Goal: Task Accomplishment & Management: Manage account settings

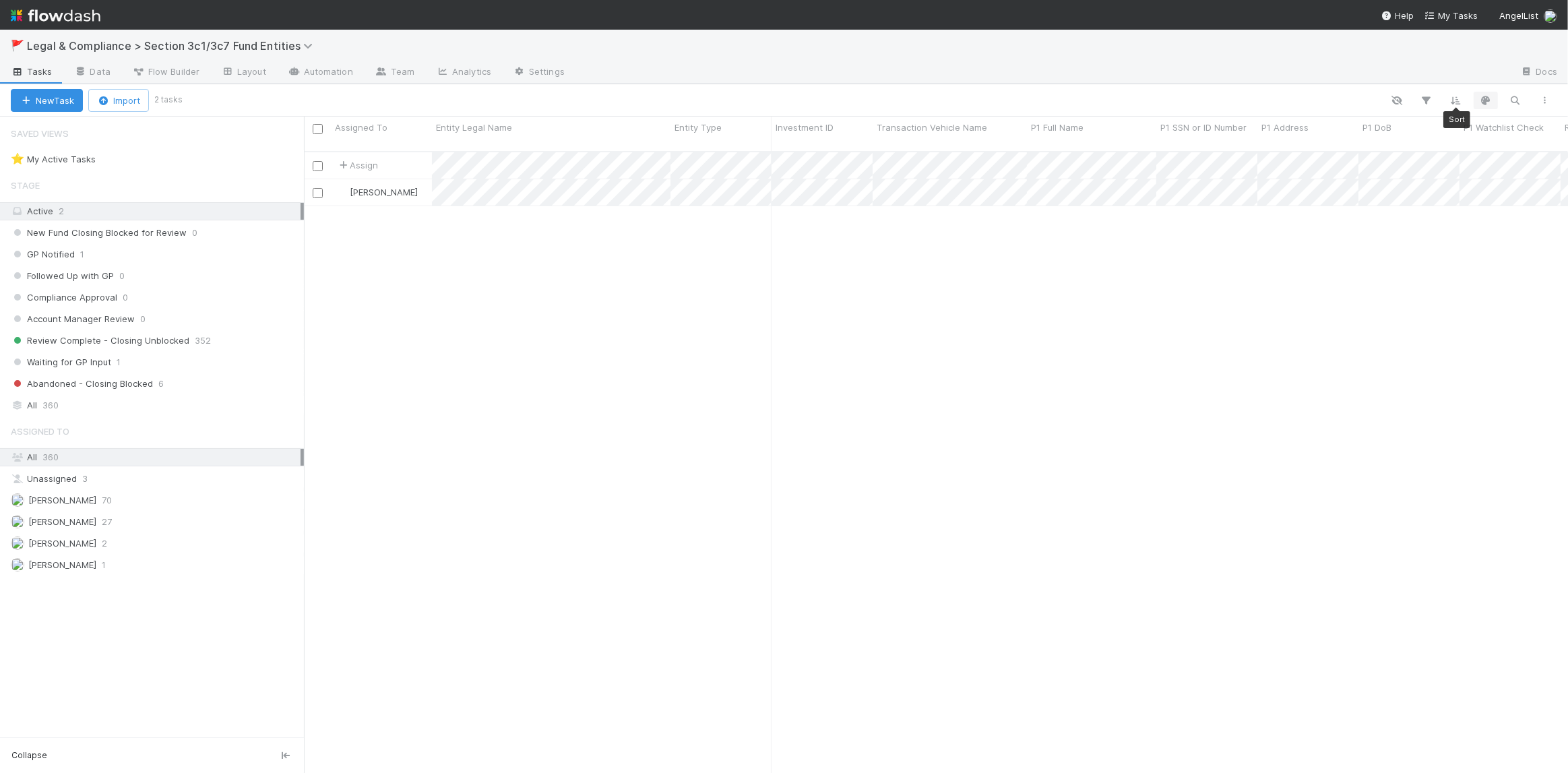
scroll to position [623, 1255]
click at [1510, 97] on icon "button" at bounding box center [1515, 100] width 13 height 12
type input "sf1"
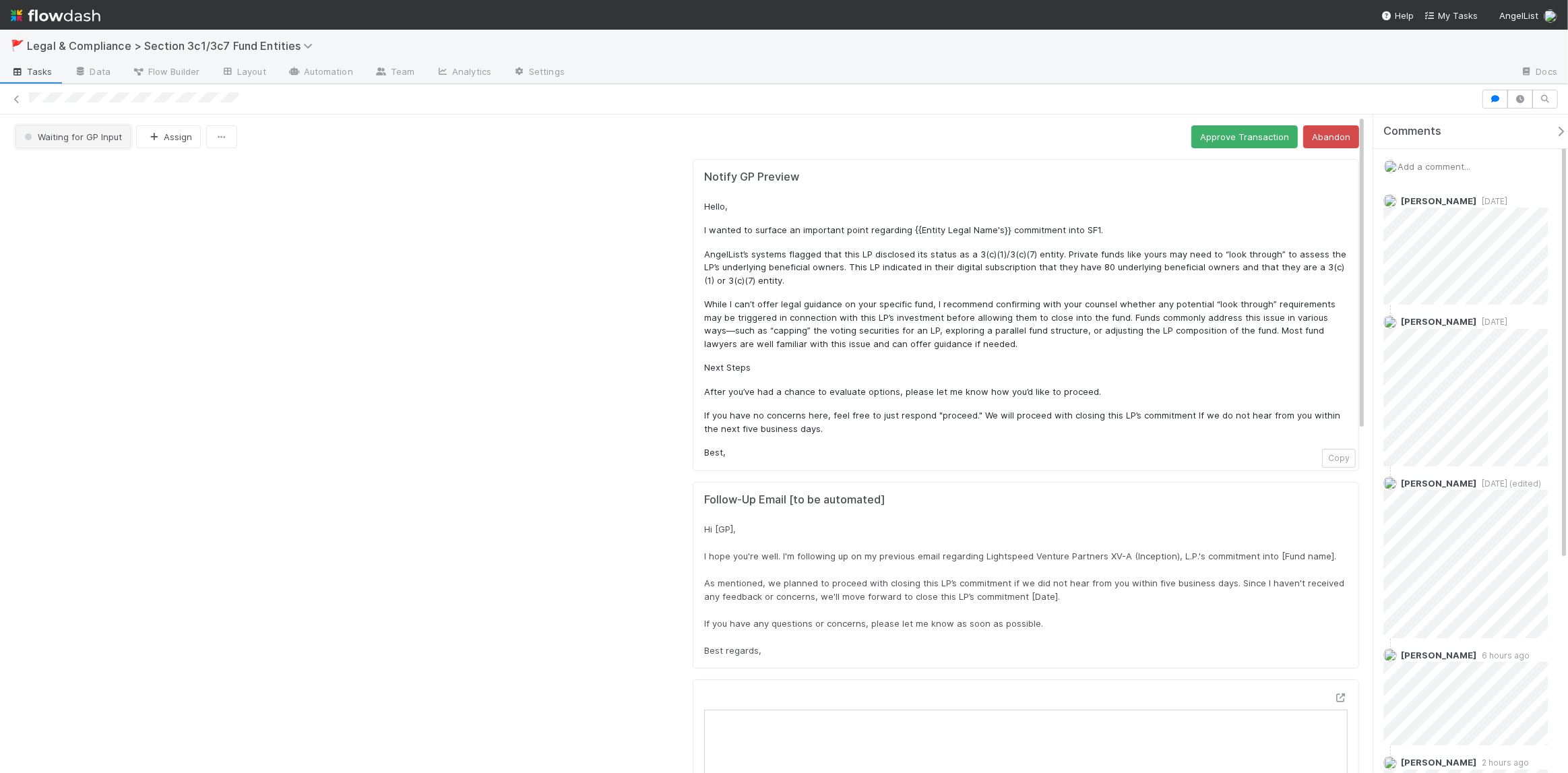
click at [75, 137] on span "Waiting for GP Input" at bounding box center [71, 137] width 100 height 11
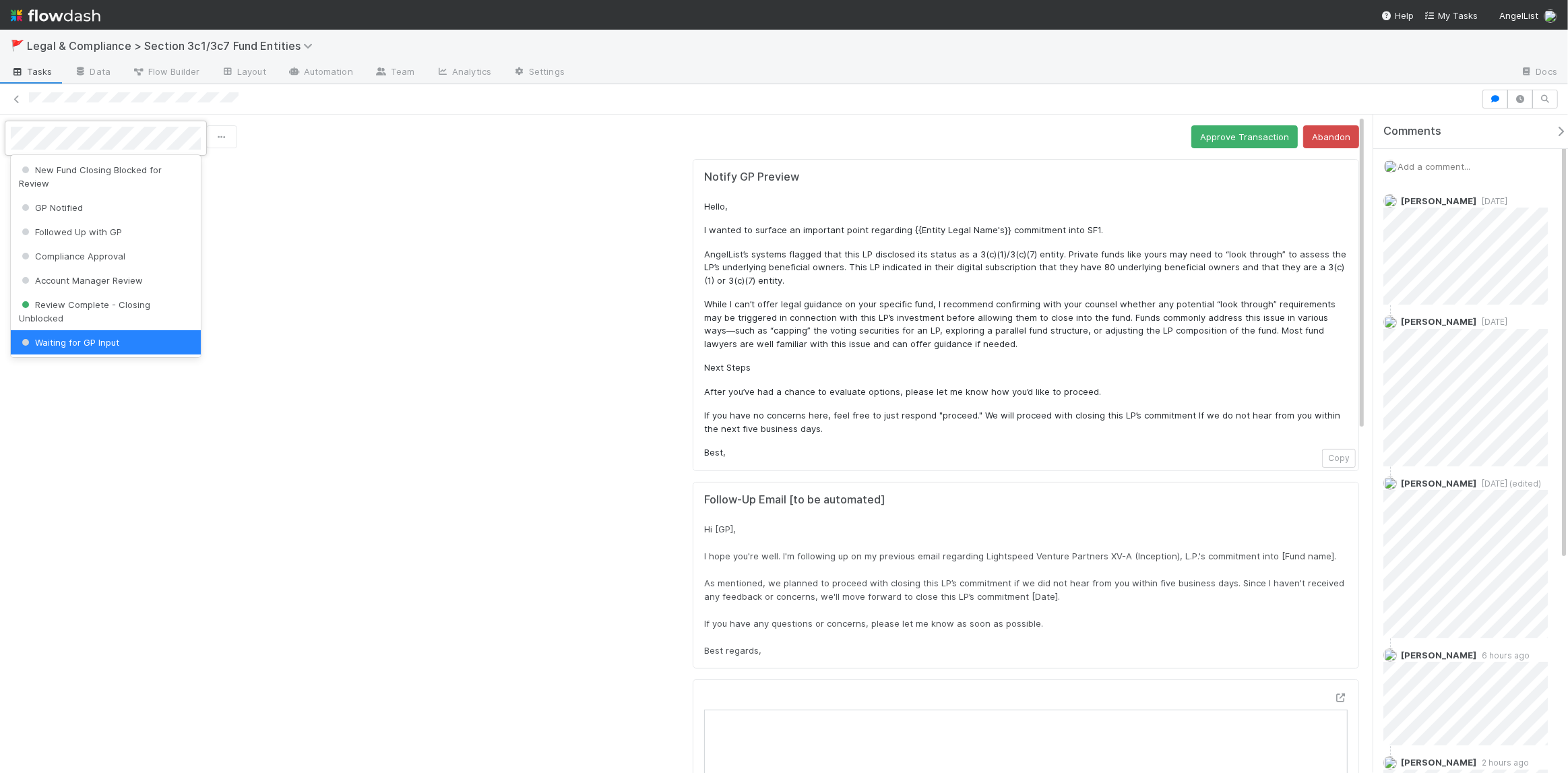
scroll to position [6, 0]
click at [409, 249] on div at bounding box center [784, 386] width 1568 height 773
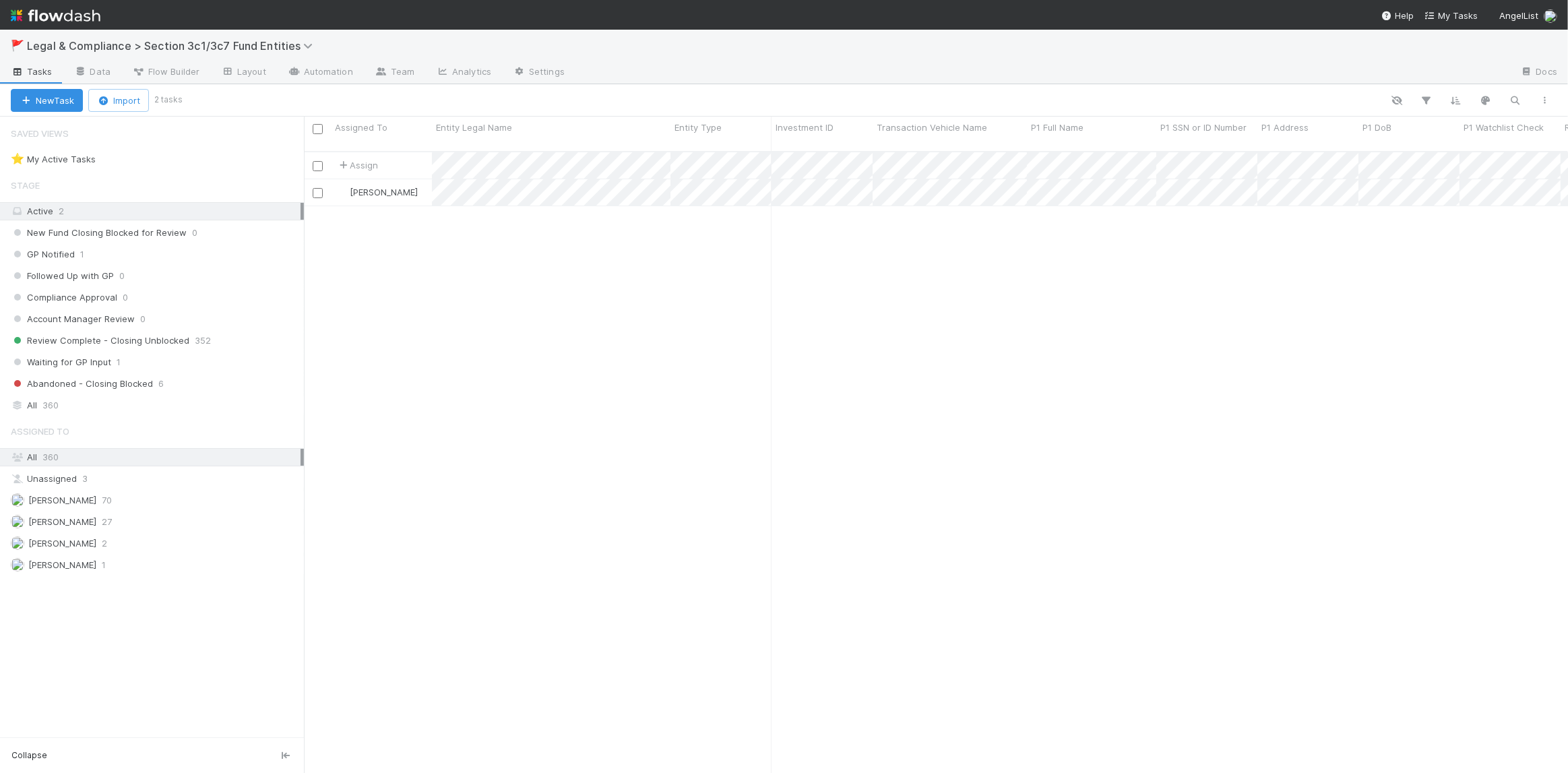
scroll to position [623, 1255]
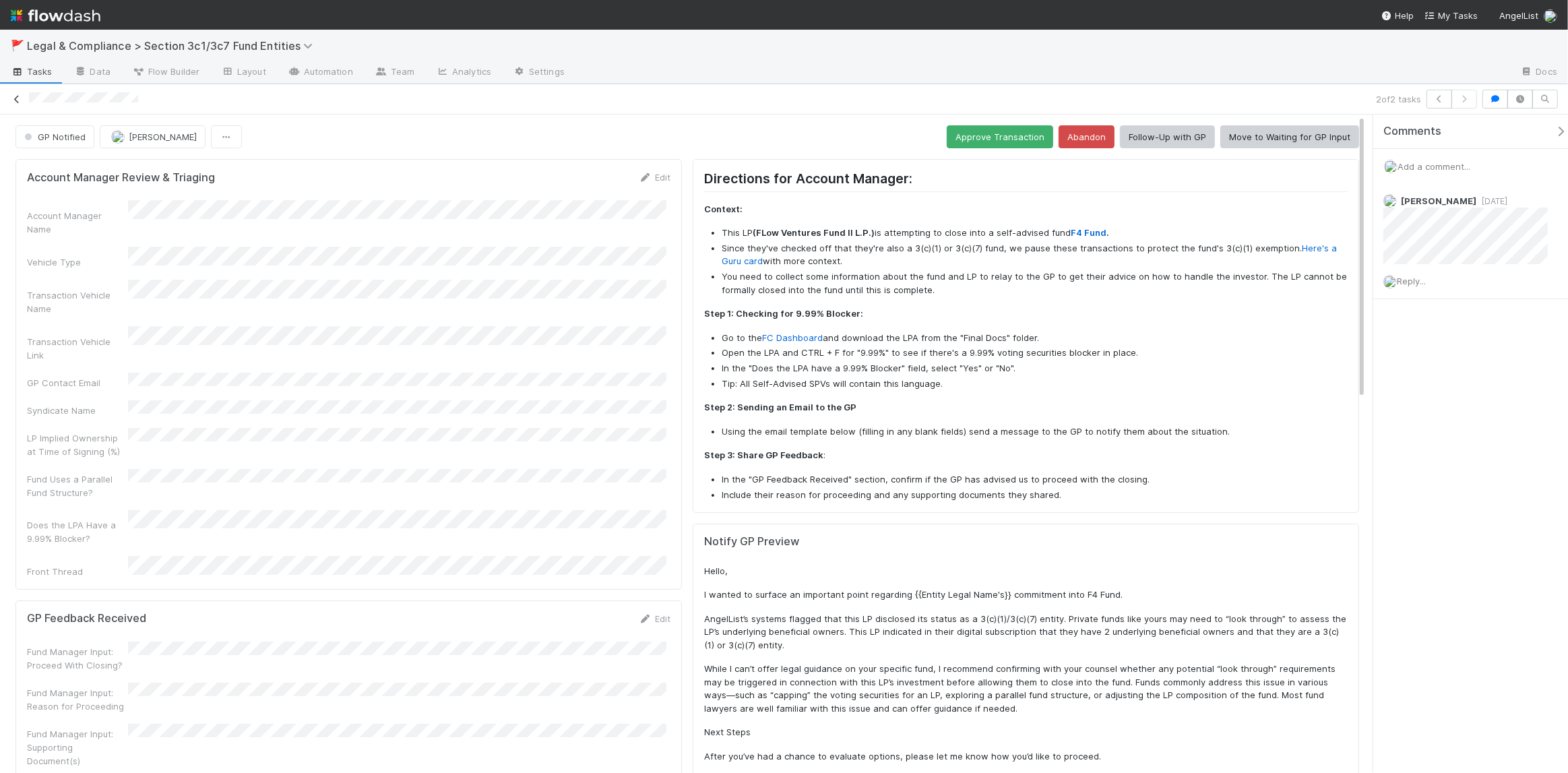
click at [14, 100] on icon at bounding box center [17, 99] width 13 height 9
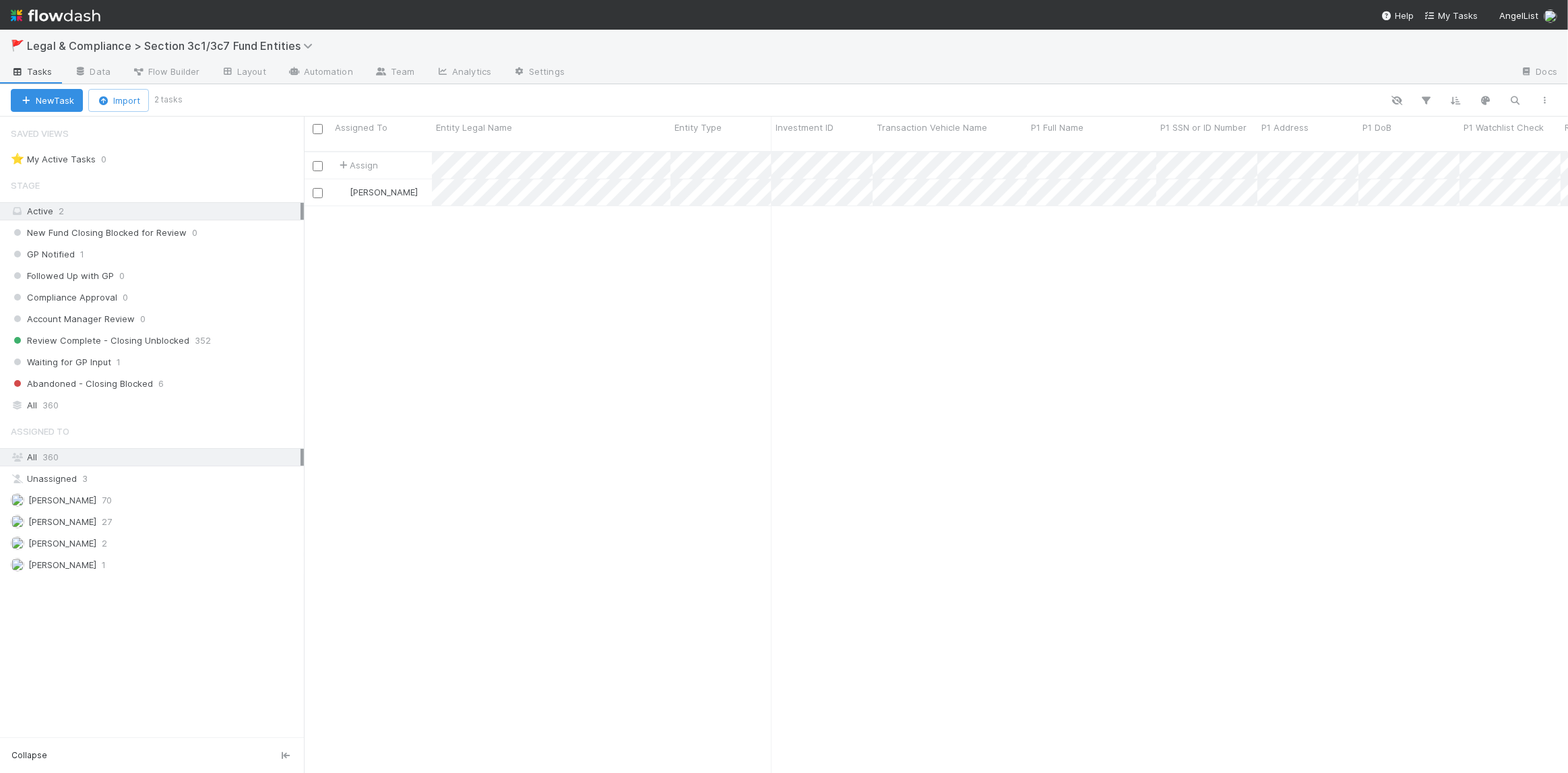
scroll to position [623, 1255]
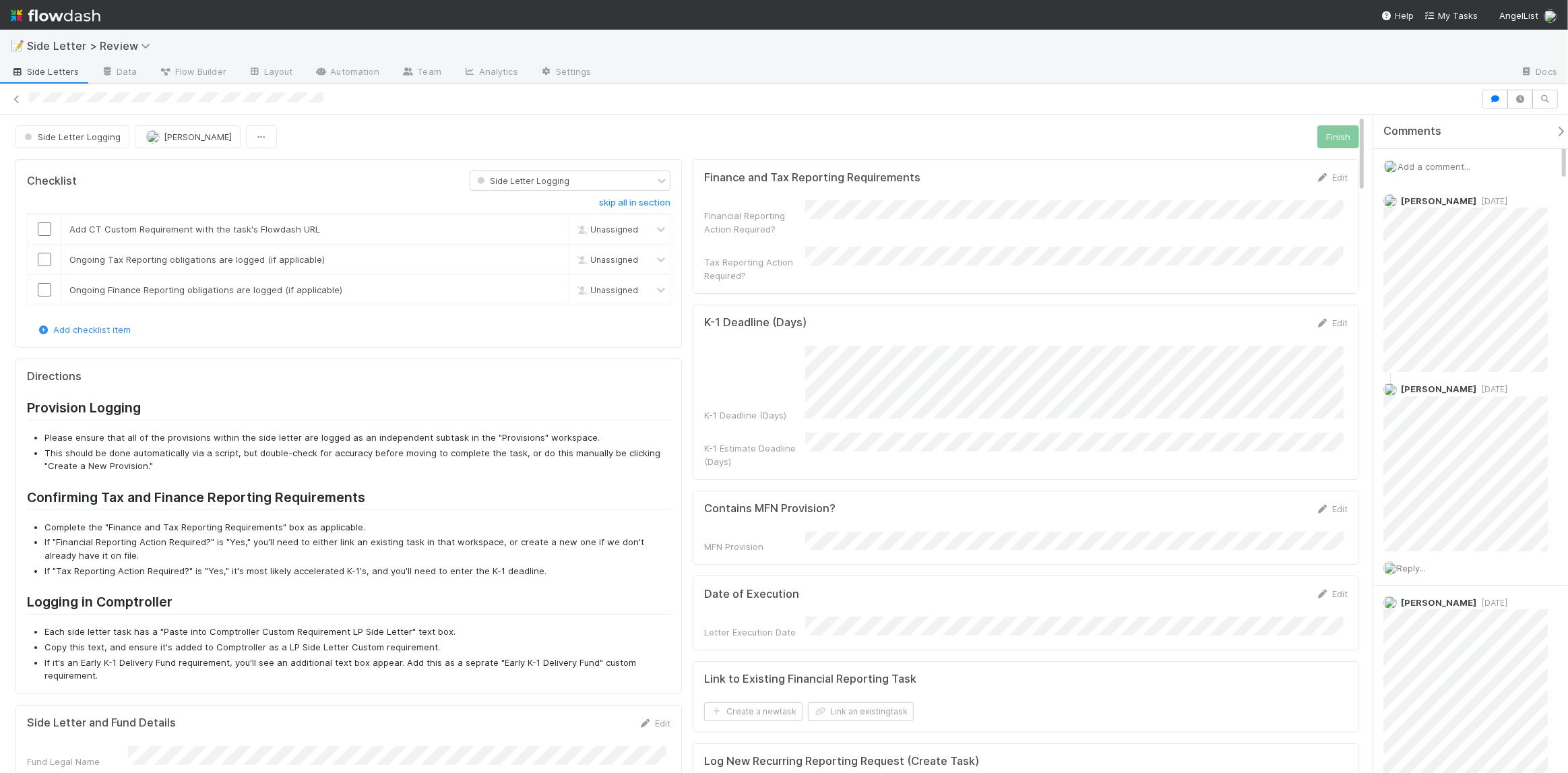
drag, startPoint x: 1563, startPoint y: 271, endPoint x: 1543, endPoint y: 111, distance: 161.2
click at [1543, 111] on div "Side Letter Logging Maxim Kalinkin Finish Checklist Side Letter Logging skip al…" at bounding box center [784, 429] width 1568 height 688
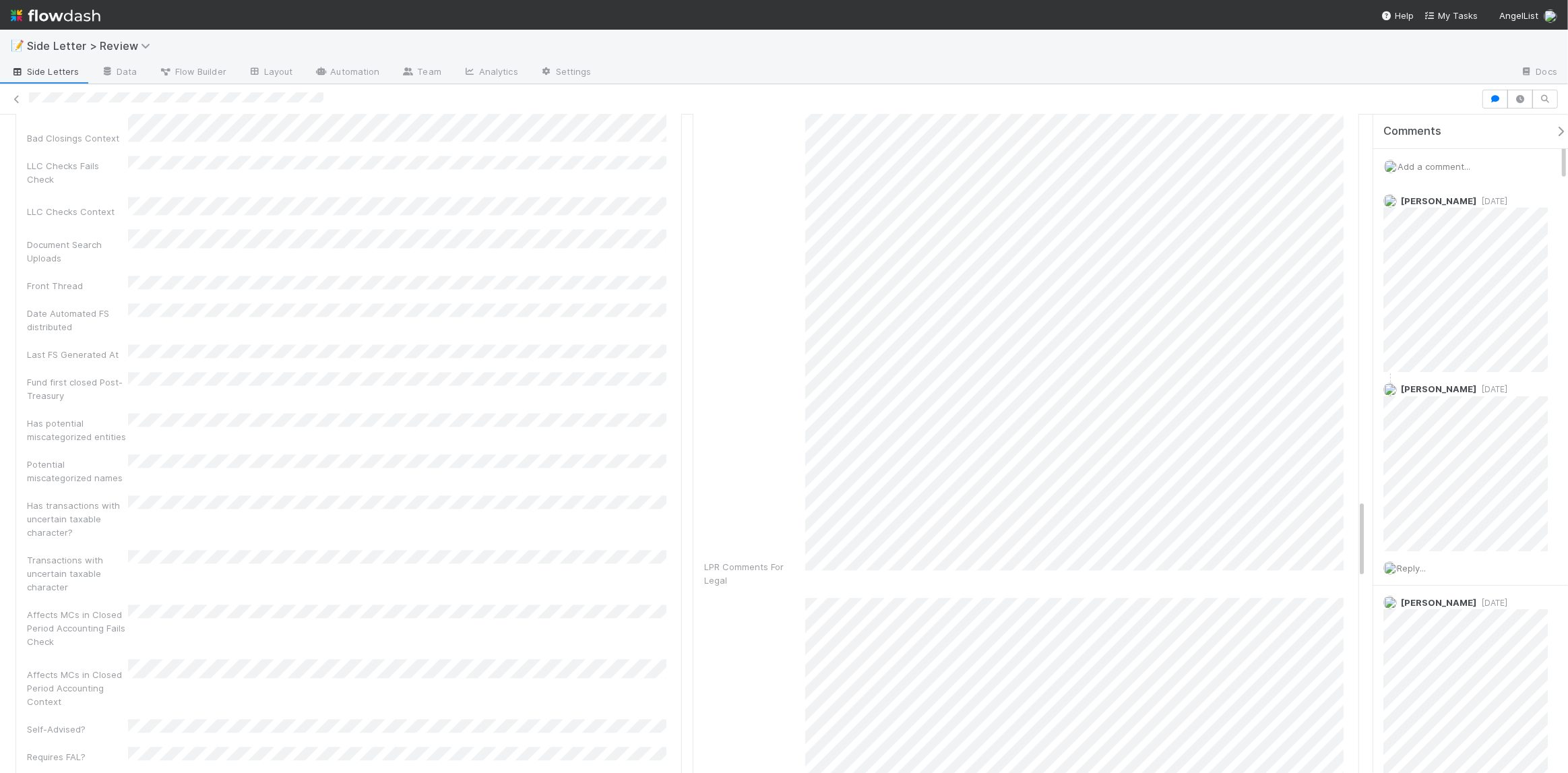
scroll to position [3229, 0]
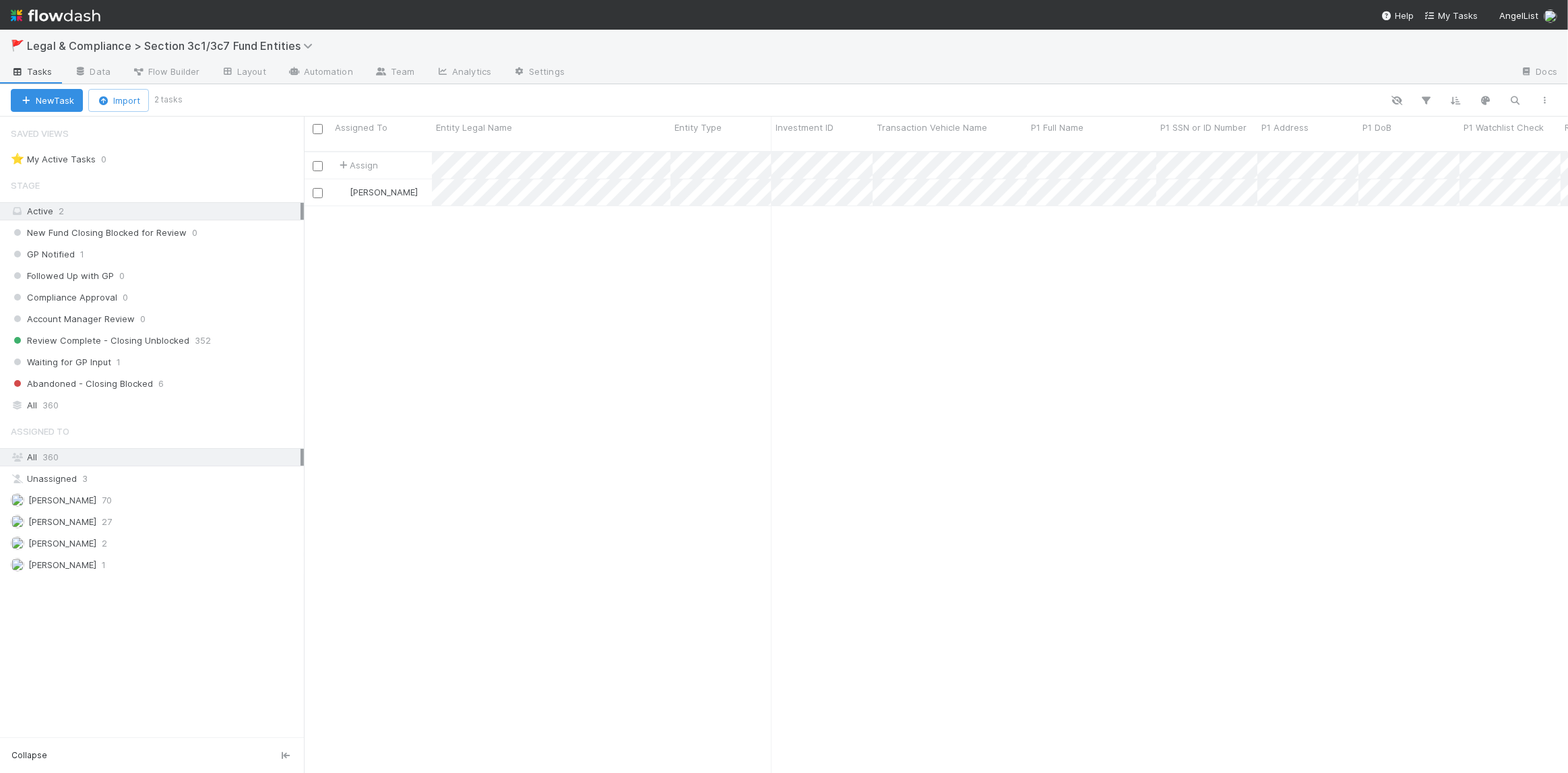
scroll to position [623, 1255]
click at [347, 161] on icon at bounding box center [343, 164] width 13 height 9
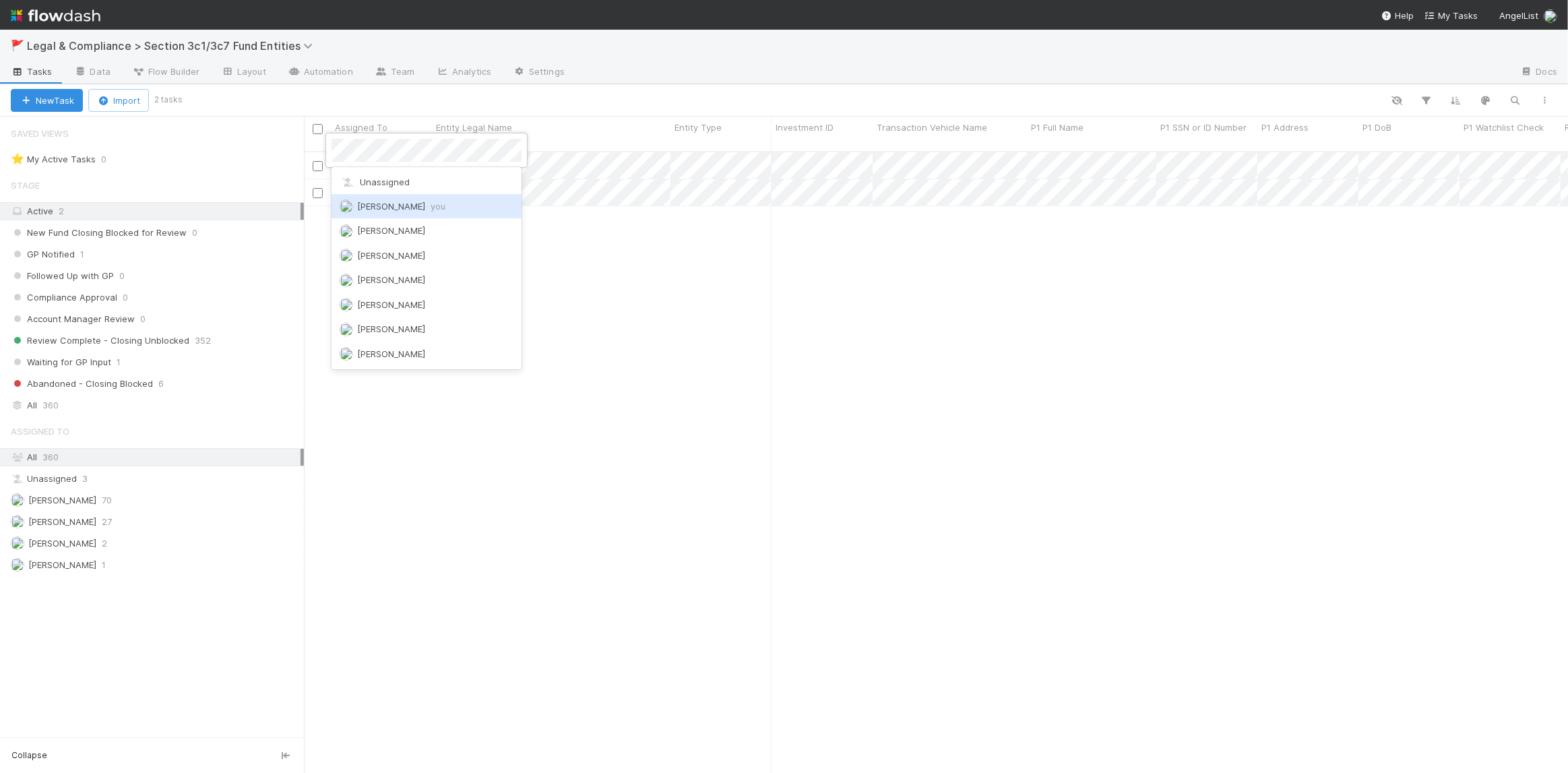
click at [365, 201] on span "[PERSON_NAME] you" at bounding box center [401, 206] width 88 height 11
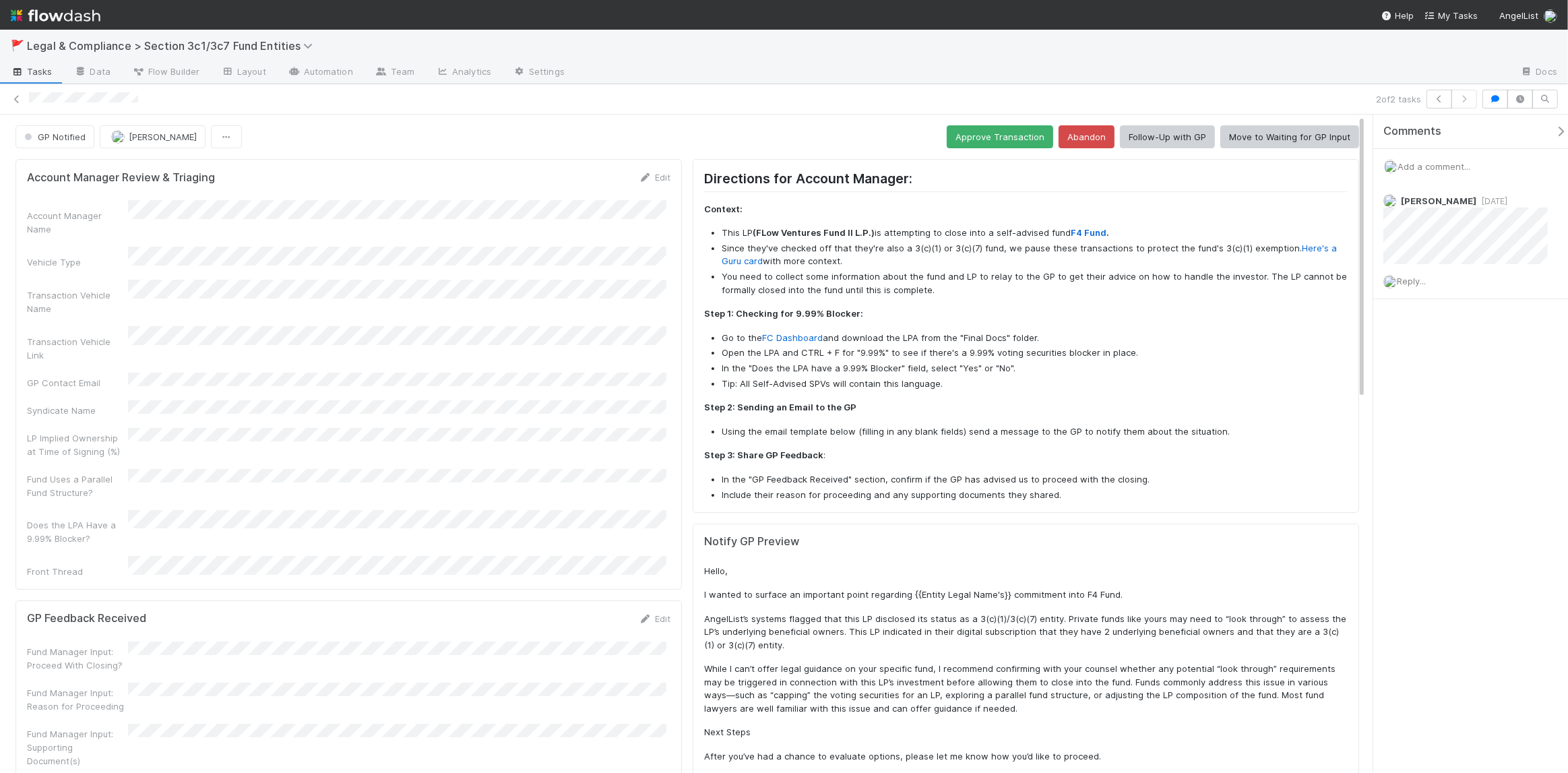
scroll to position [2, 0]
drag, startPoint x: 1358, startPoint y: 191, endPoint x: 1363, endPoint y: 211, distance: 20.6
click at [1367, 201] on div "Comments Add a comment... [PERSON_NAME] [DATE] Reply..." at bounding box center [1466, 443] width 202 height 659
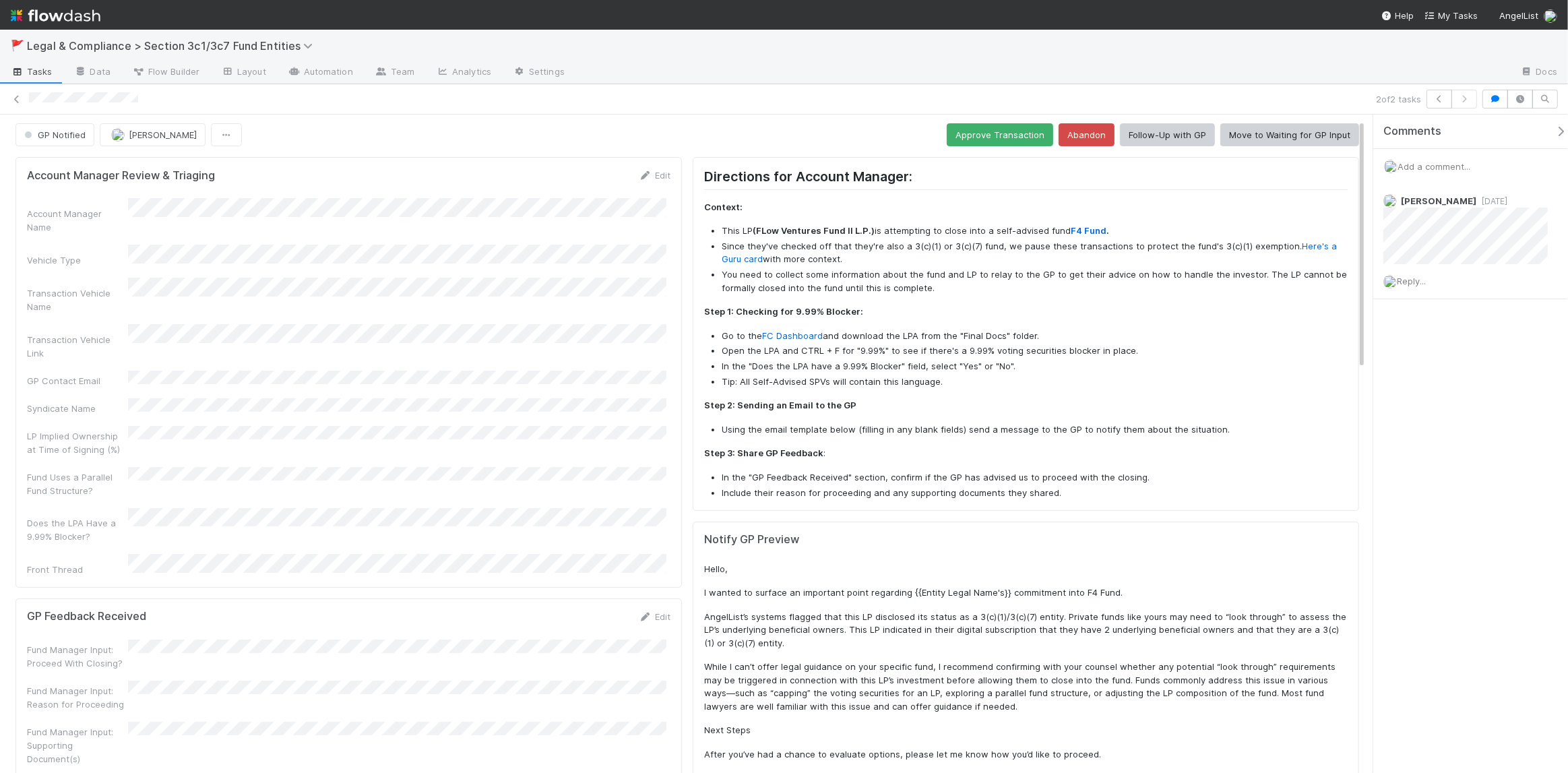
scroll to position [14, 0]
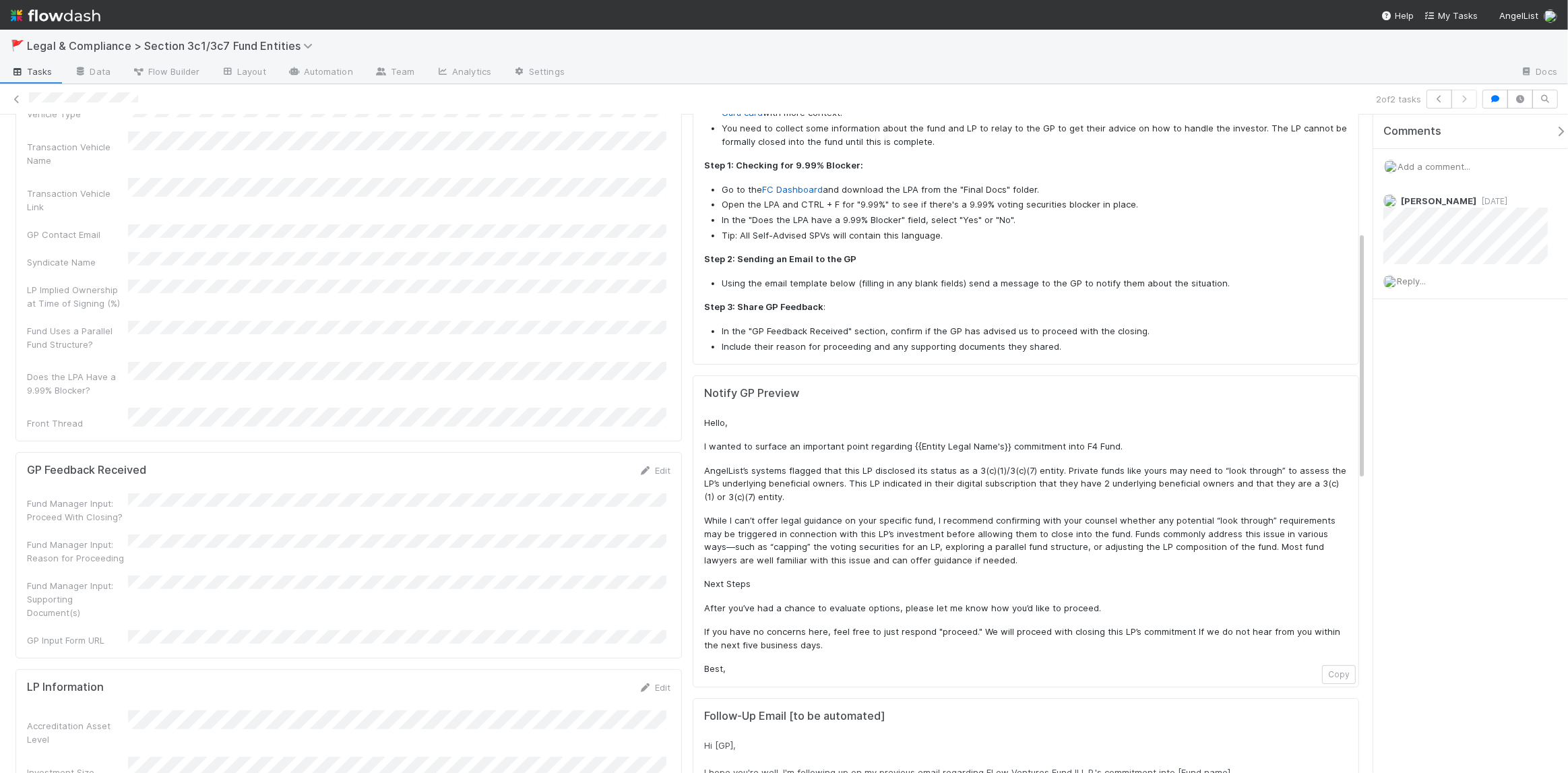
scroll to position [310, 0]
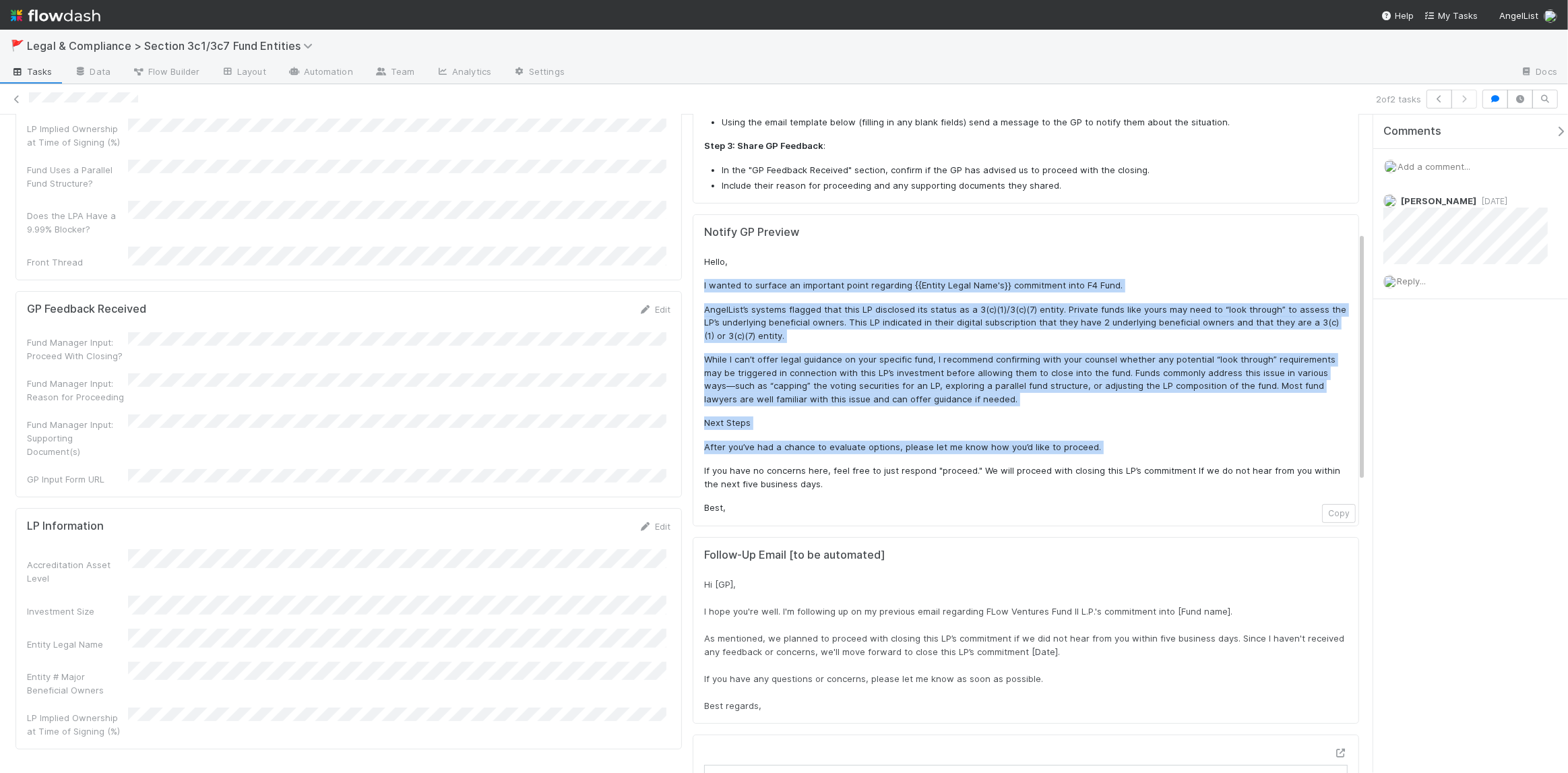
drag, startPoint x: 714, startPoint y: 271, endPoint x: 928, endPoint y: 459, distance: 284.9
click at [928, 459] on div "Hello, I wanted to surface an important point regarding {{Entity Legal Name's}}…" at bounding box center [1025, 386] width 643 height 260
click at [964, 402] on p "While I can’t offer legal guidance on your specific fund, I recommend confirmin…" at bounding box center [1025, 379] width 643 height 53
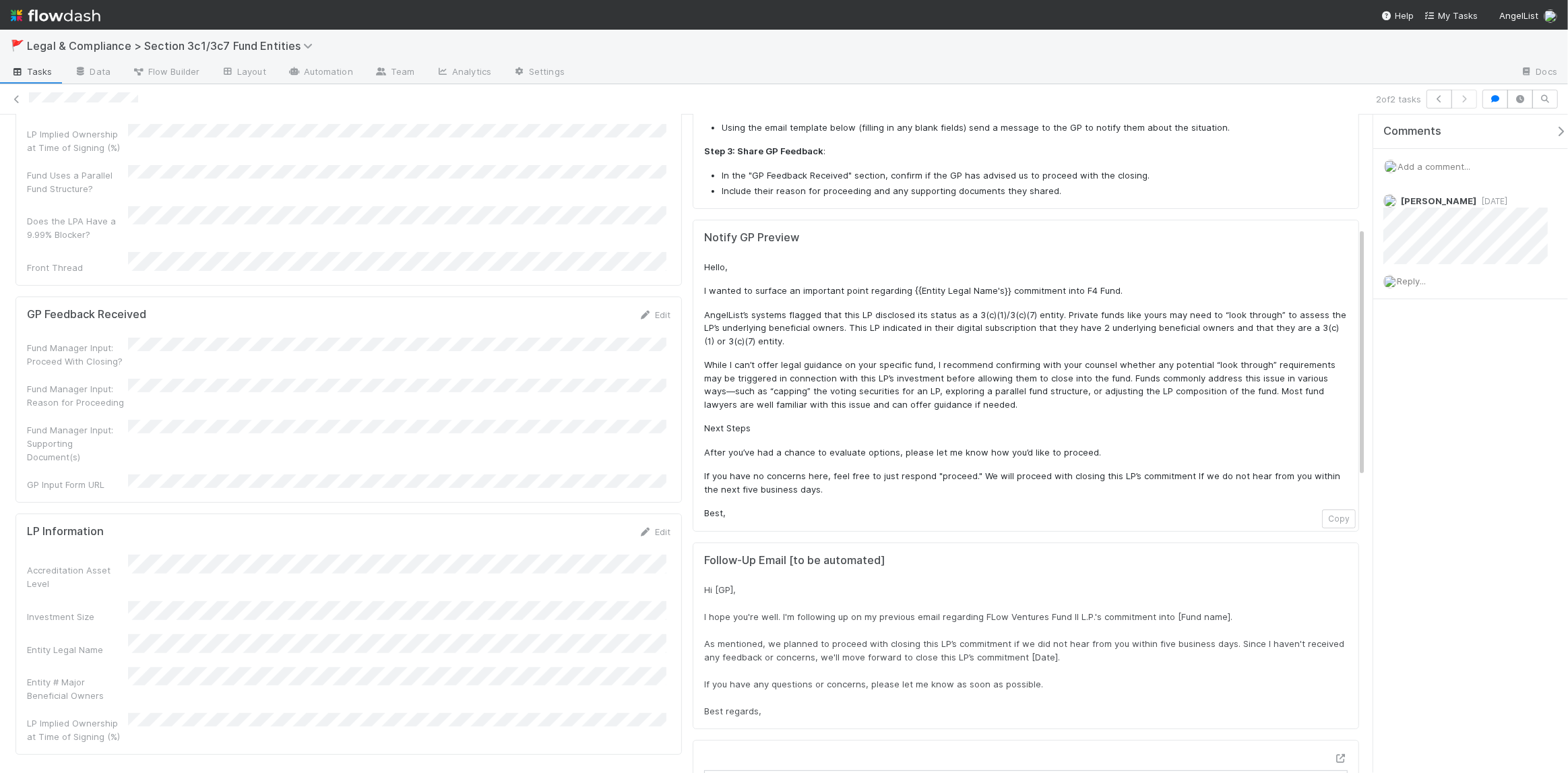
scroll to position [296, 0]
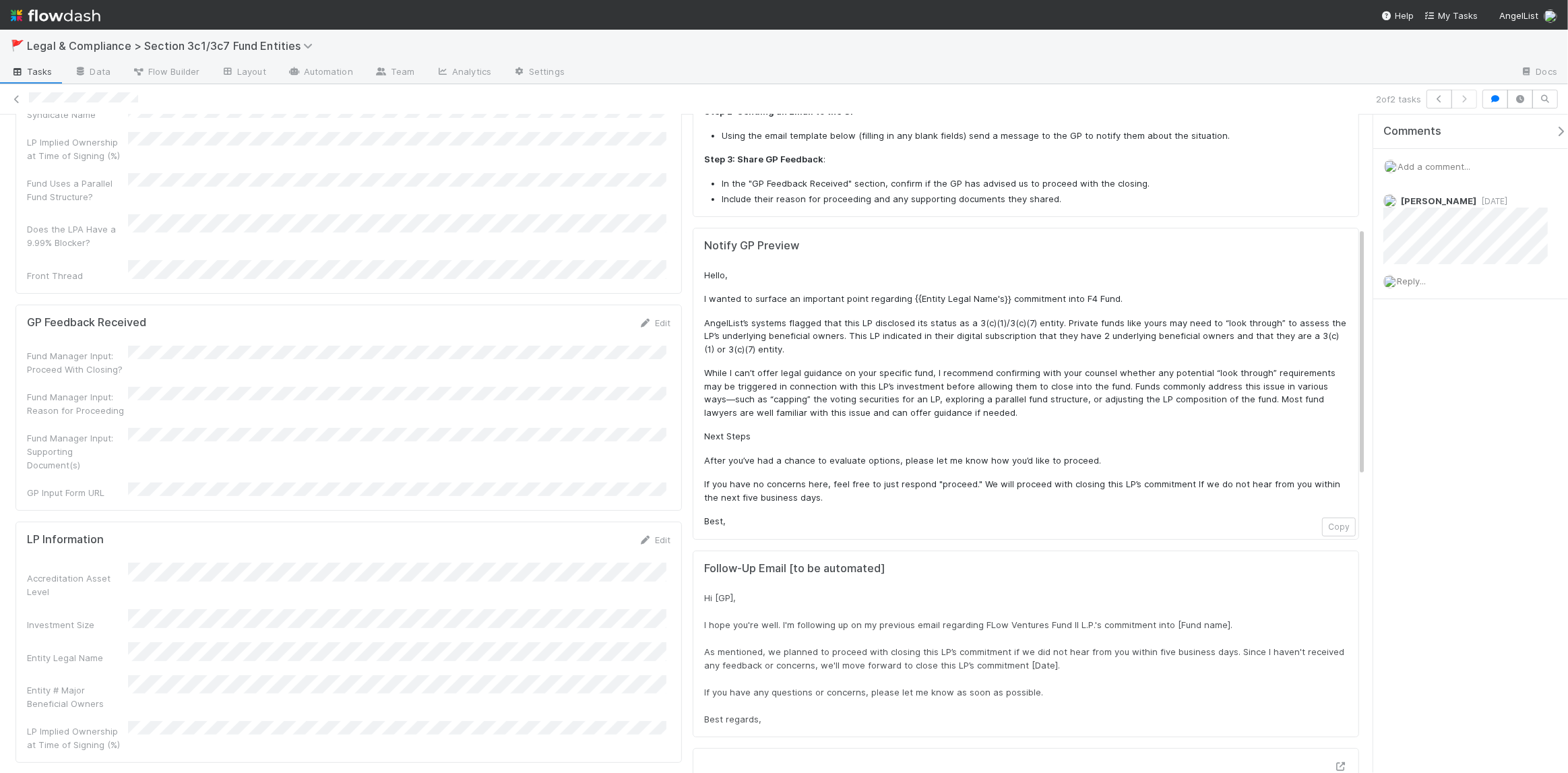
click at [1117, 289] on div "Hello, I wanted to surface an important point regarding {{Entity Legal Name's}}…" at bounding box center [1025, 399] width 643 height 260
click at [919, 327] on p "AngelList’s systems flagged that this LP disclosed its status as a 3(c)(1)/3(c)…" at bounding box center [1025, 336] width 643 height 39
drag, startPoint x: 971, startPoint y: 323, endPoint x: 1026, endPoint y: 325, distance: 55.0
click at [1026, 325] on p "AngelList’s systems flagged that this LP disclosed its status as a 3(c)(1)/3(c)…" at bounding box center [1025, 336] width 643 height 39
click at [1100, 329] on p "AngelList’s systems flagged that this LP disclosed its status as a 3(c)(1)/3(c)…" at bounding box center [1025, 336] width 643 height 39
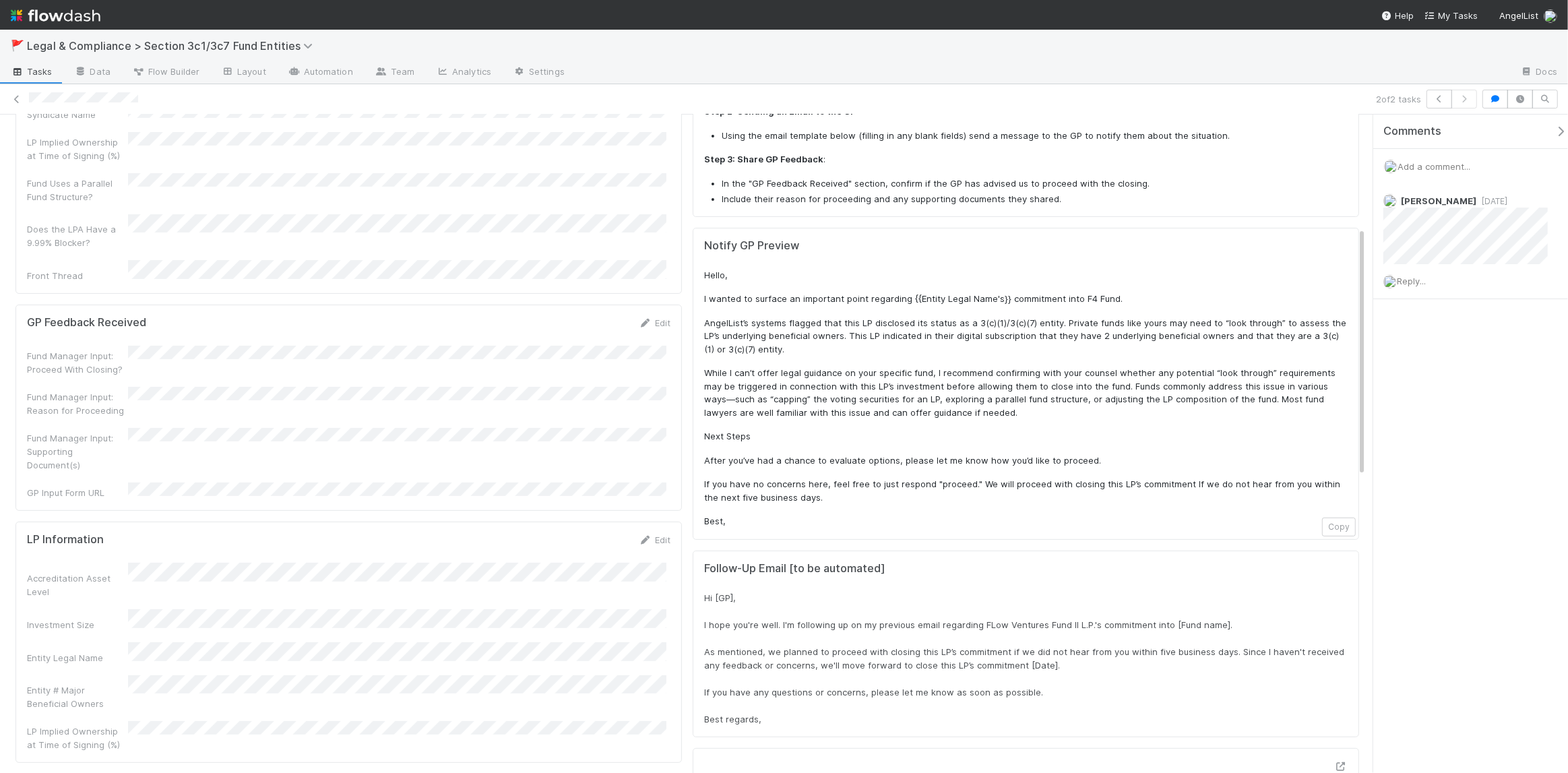
click at [1091, 336] on p "AngelList’s systems flagged that this LP disclosed its status as a 3(c)(1)/3(c)…" at bounding box center [1025, 336] width 643 height 39
drag, startPoint x: 1084, startPoint y: 337, endPoint x: 1095, endPoint y: 337, distance: 11.0
click at [1095, 337] on p "AngelList’s systems flagged that this LP disclosed its status as a 3(c)(1)/3(c)…" at bounding box center [1025, 336] width 643 height 39
click at [1101, 337] on p "AngelList’s systems flagged that this LP disclosed its status as a 3(c)(1)/3(c)…" at bounding box center [1025, 336] width 643 height 39
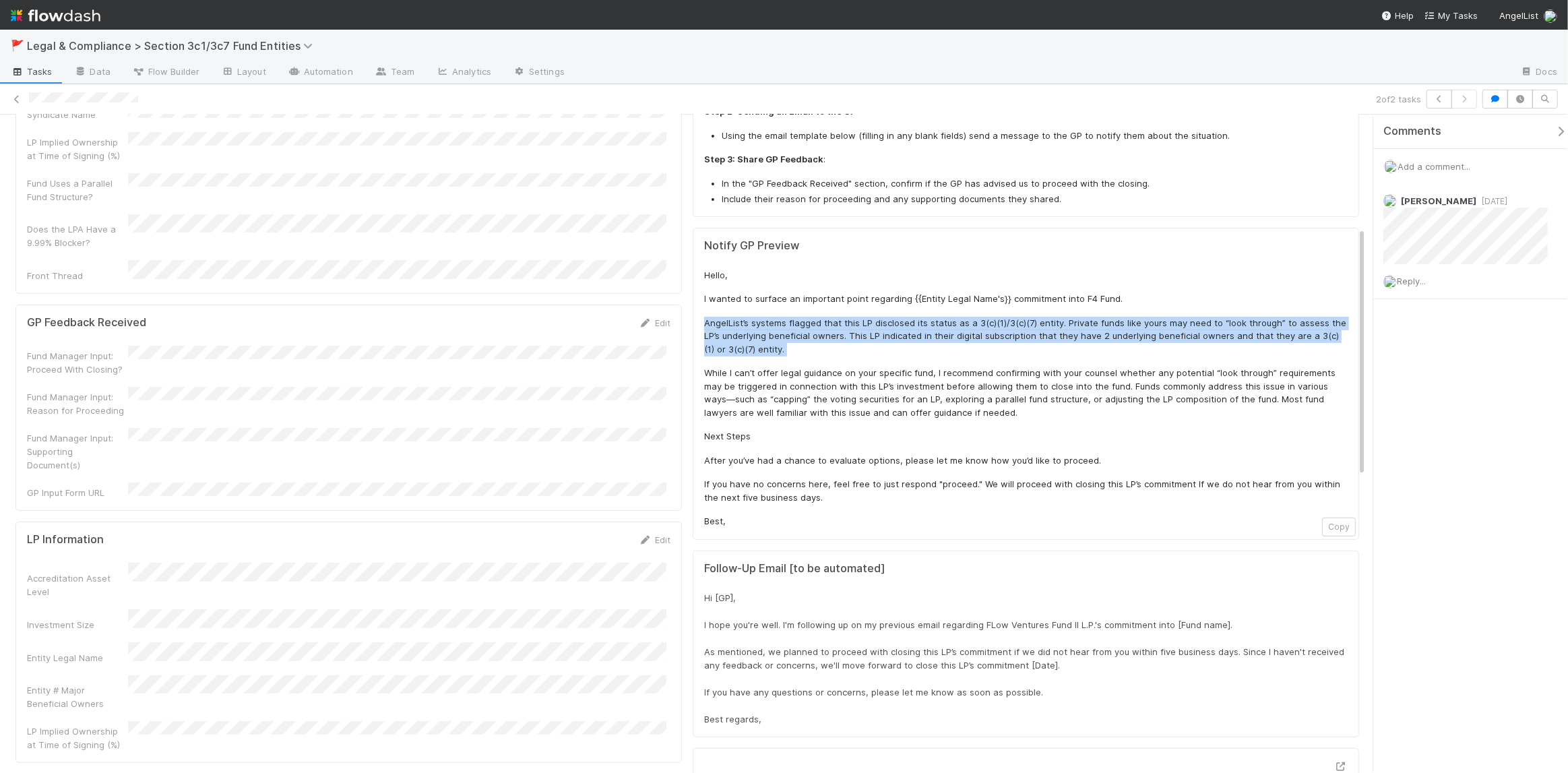
click at [1101, 337] on p "AngelList’s systems flagged that this LP disclosed its status as a 3(c)(1)/3(c)…" at bounding box center [1025, 336] width 643 height 39
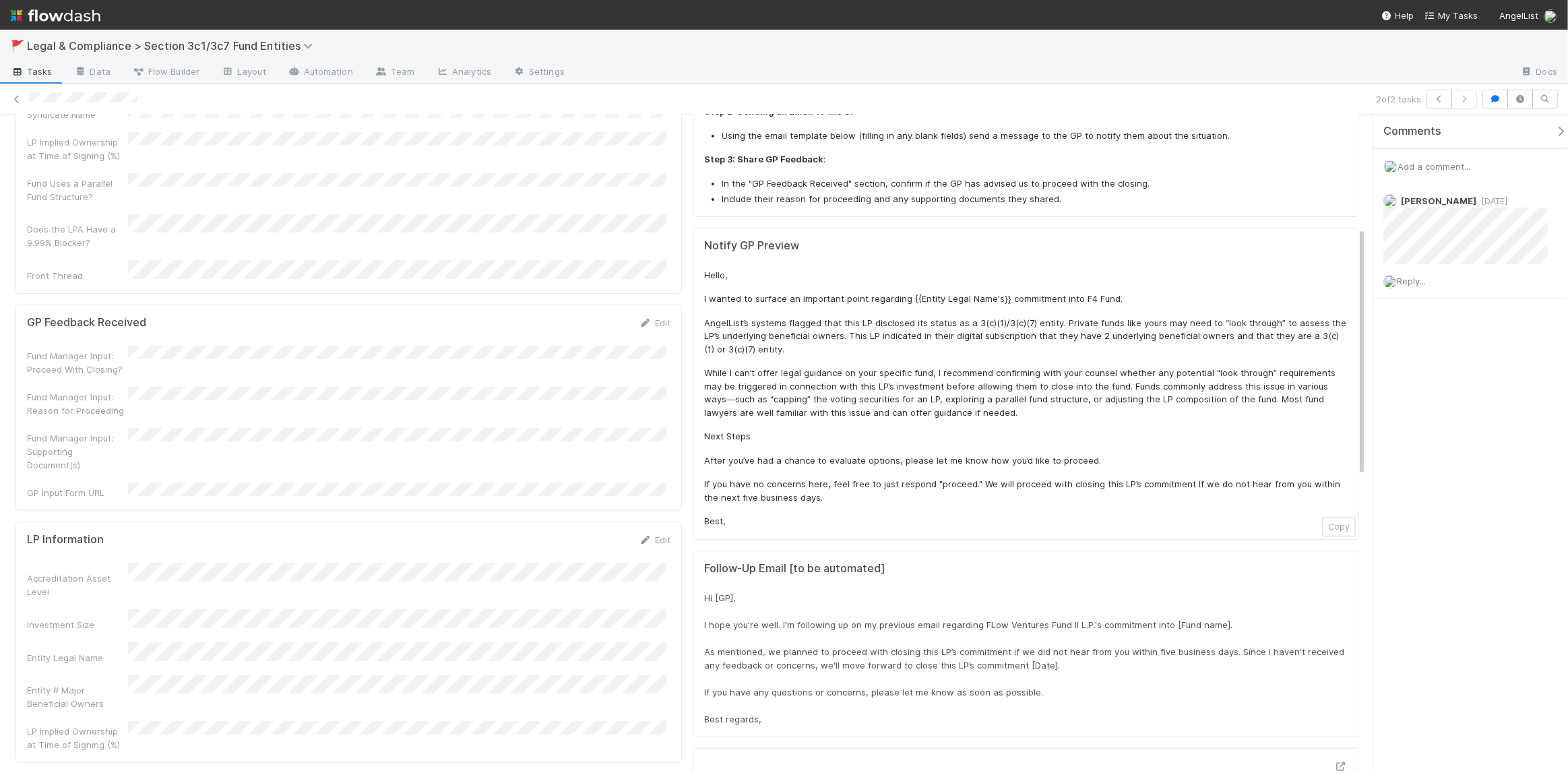
click at [1028, 378] on p "While I can’t offer legal guidance on your specific fund, I recommend confirmin…" at bounding box center [1025, 392] width 643 height 53
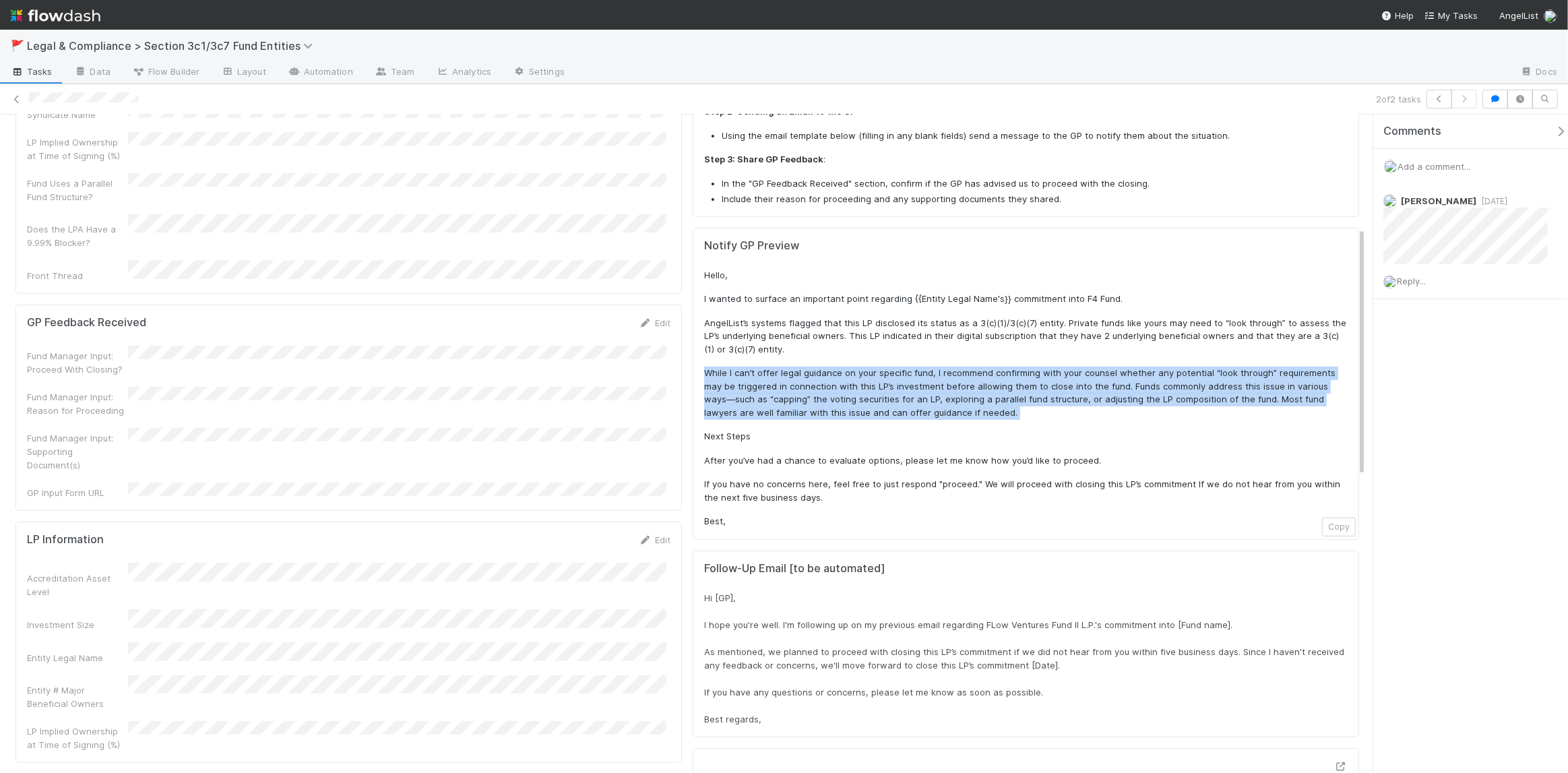
click at [1028, 378] on p "While I can’t offer legal guidance on your specific fund, I recommend confirmin…" at bounding box center [1025, 392] width 643 height 53
click at [929, 395] on p "While I can’t offer legal guidance on your specific fund, I recommend confirmin…" at bounding box center [1025, 392] width 643 height 53
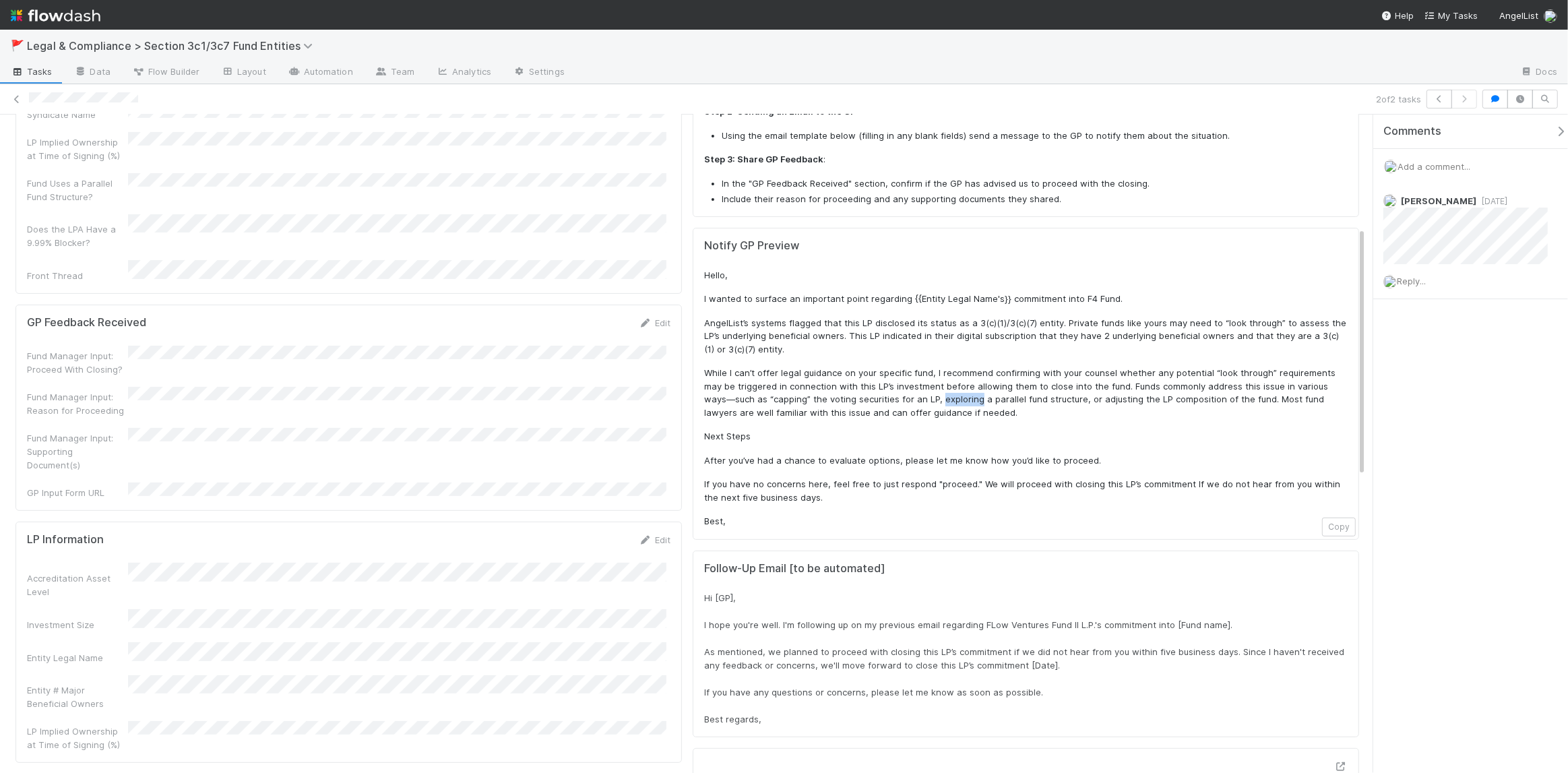
click at [929, 395] on p "While I can’t offer legal guidance on your specific fund, I recommend confirmin…" at bounding box center [1025, 392] width 643 height 53
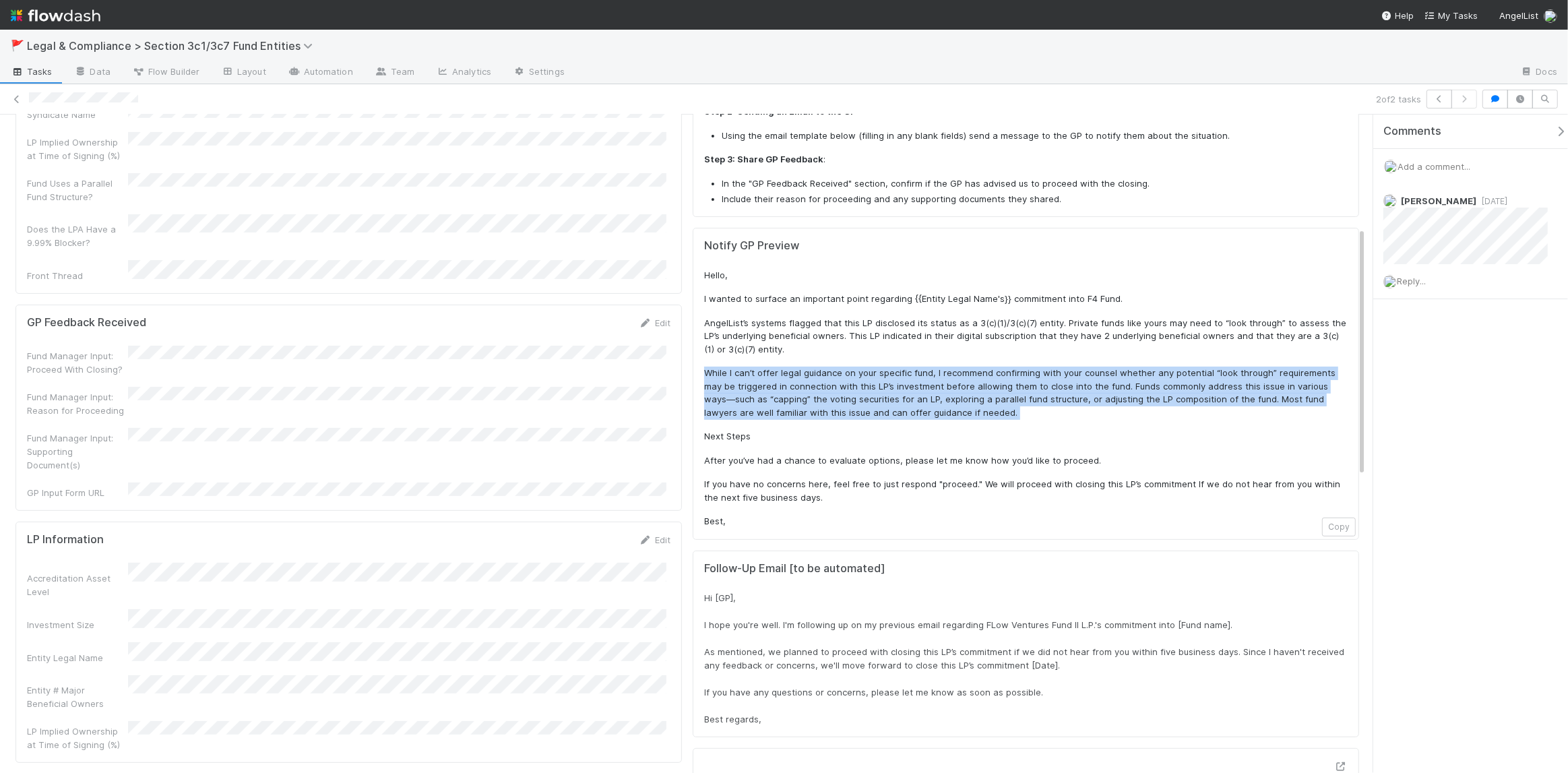
click at [929, 395] on p "While I can’t offer legal guidance on your specific fund, I recommend confirmin…" at bounding box center [1025, 392] width 643 height 53
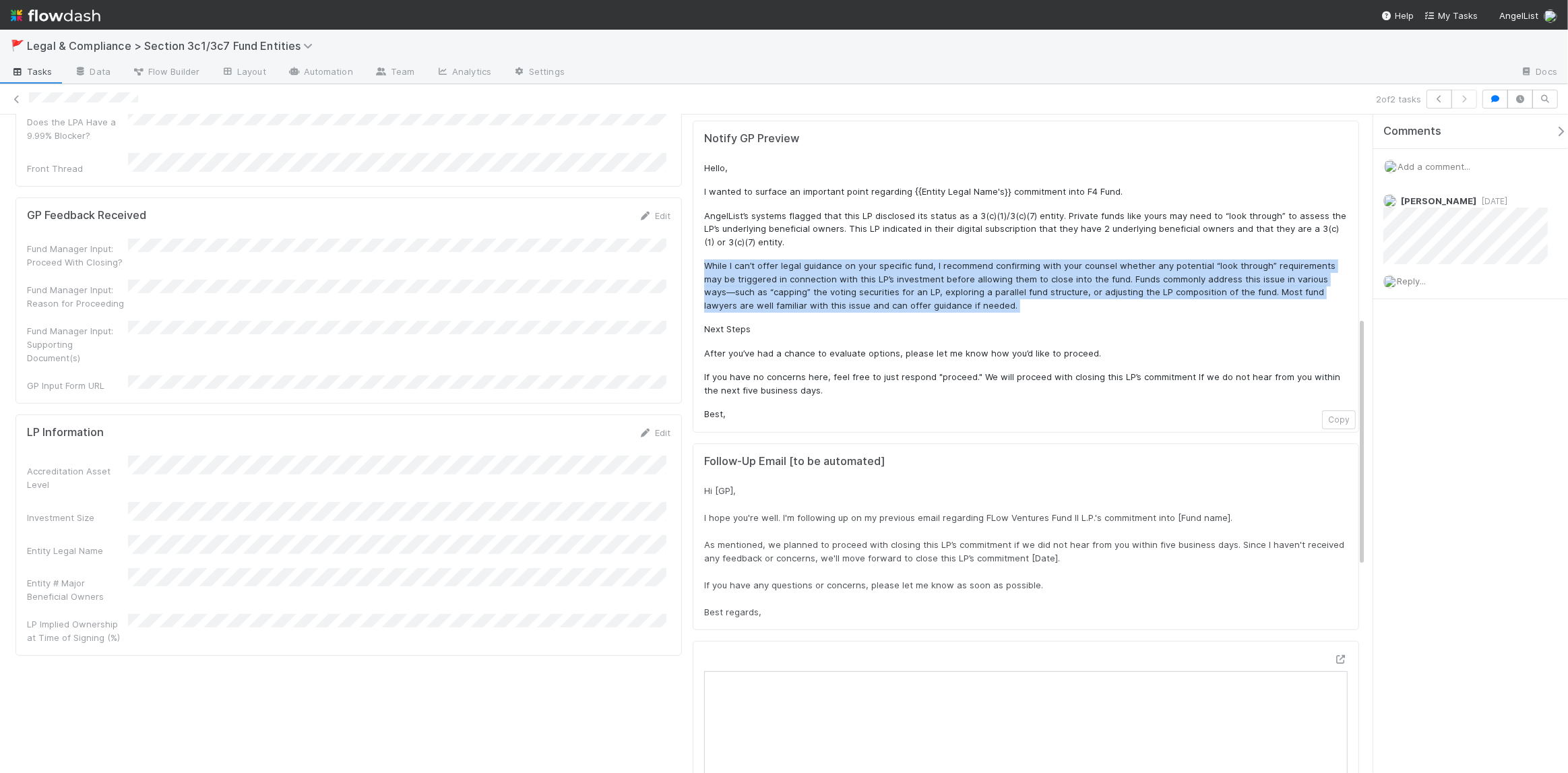
scroll to position [539, 0]
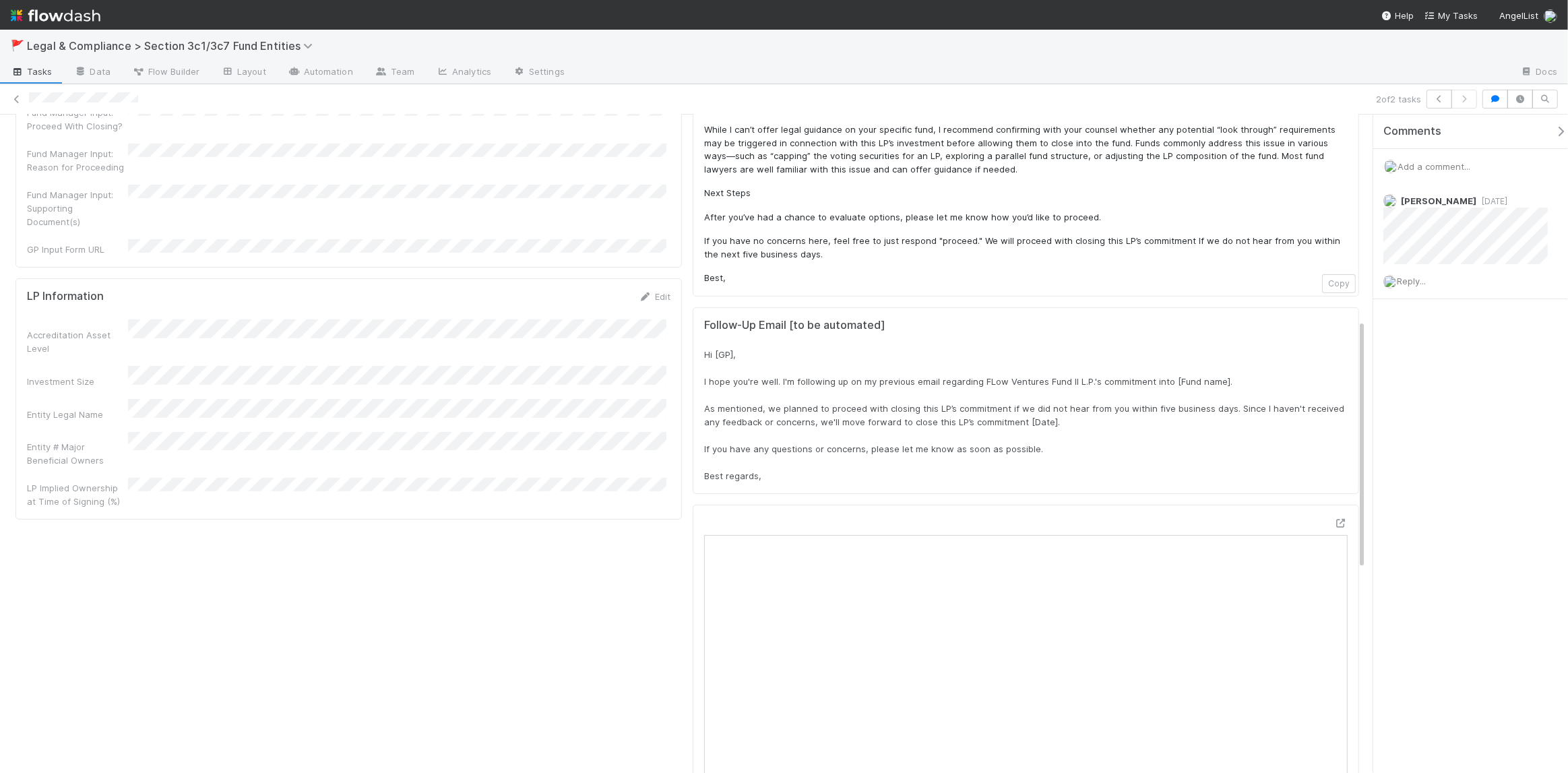
click at [855, 420] on span "Hi [GP], I hope you're well. I'm following up on my previous email regarding FL…" at bounding box center [1025, 414] width 642 height 132
click at [854, 420] on span "Hi [GP], I hope you're well. I'm following up on my previous email regarding FL…" at bounding box center [1025, 414] width 642 height 132
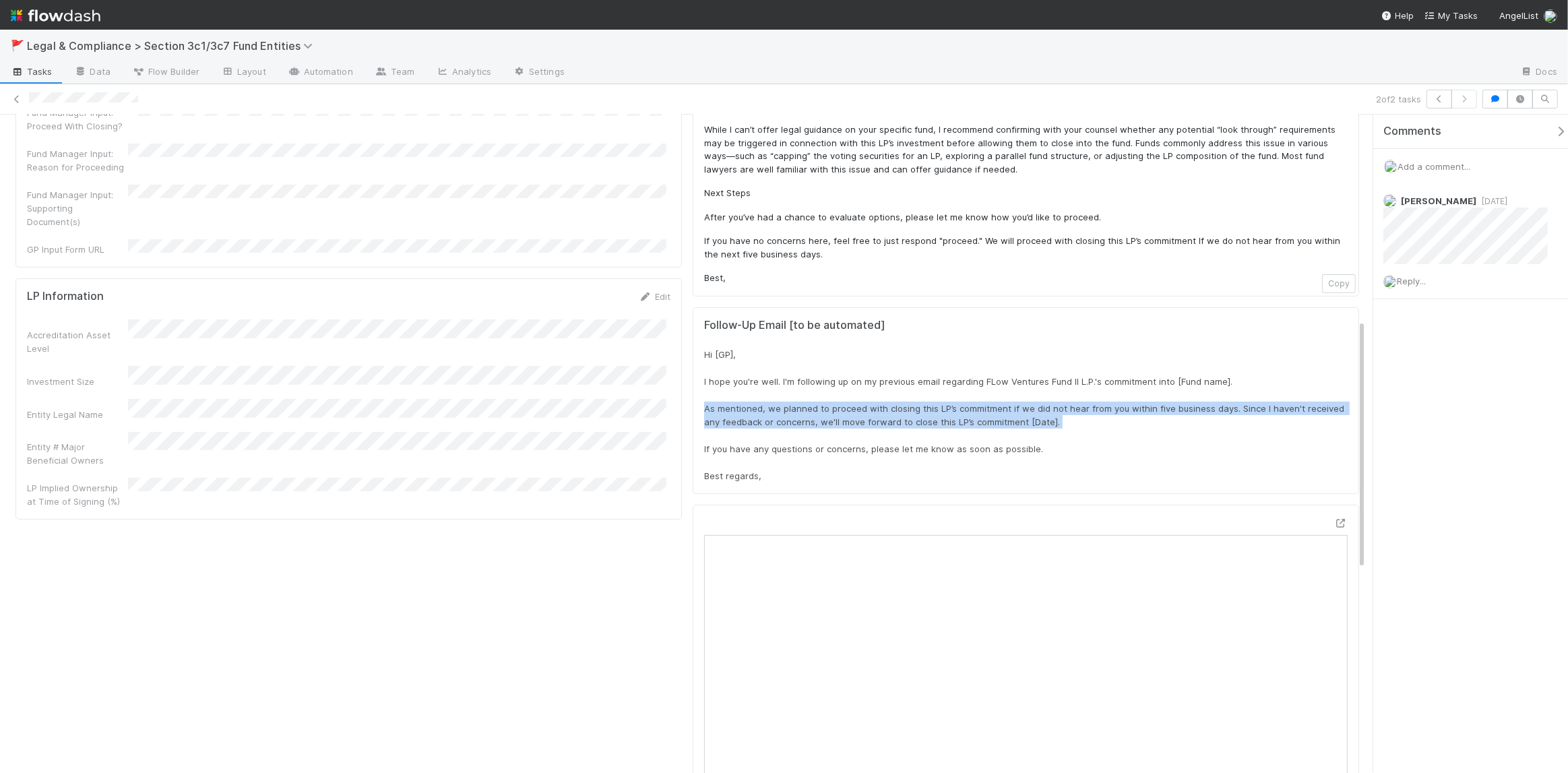
click at [854, 420] on span "Hi [GP], I hope you're well. I'm following up on my previous email regarding FL…" at bounding box center [1025, 414] width 642 height 132
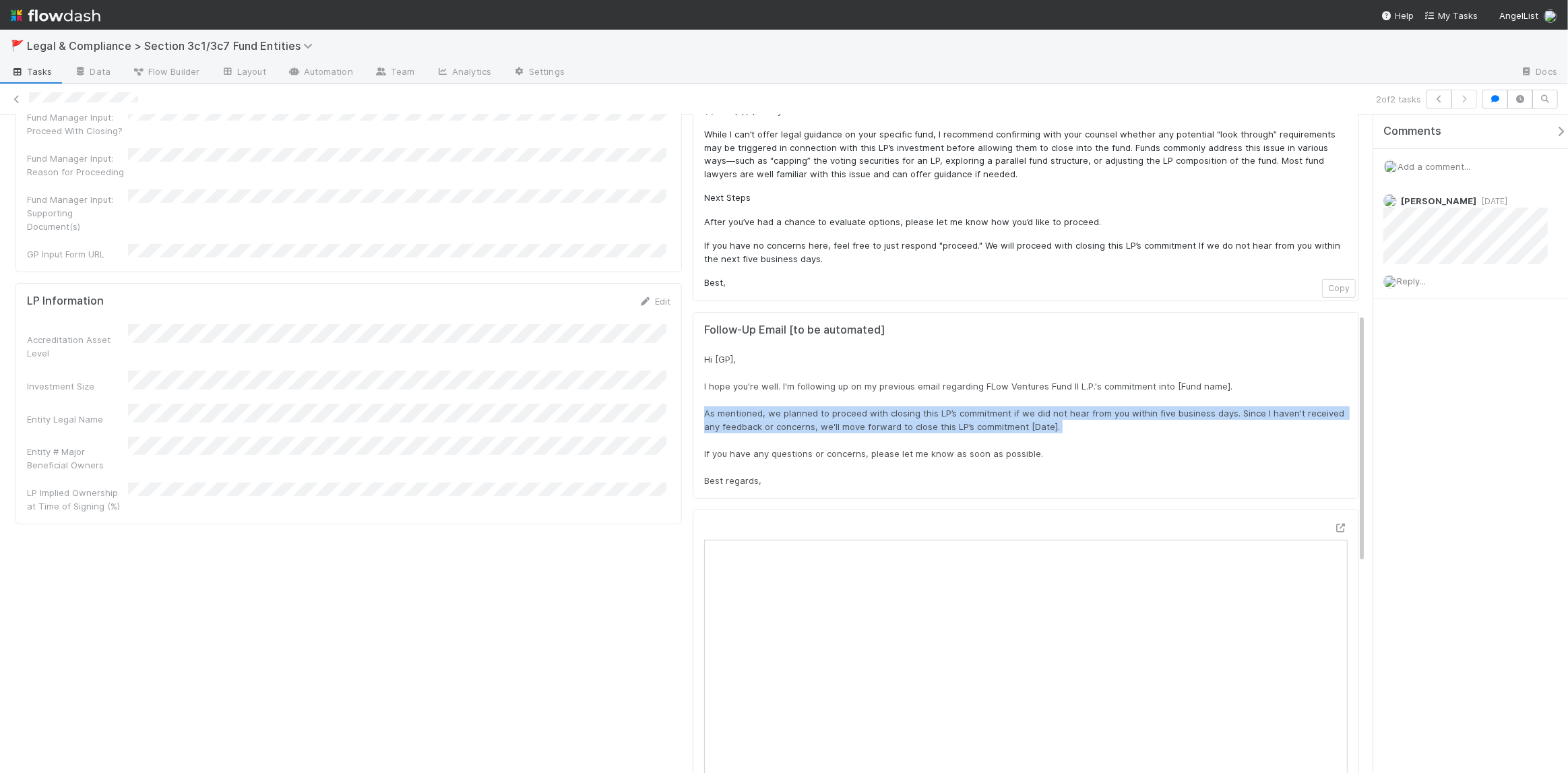
scroll to position [522, 0]
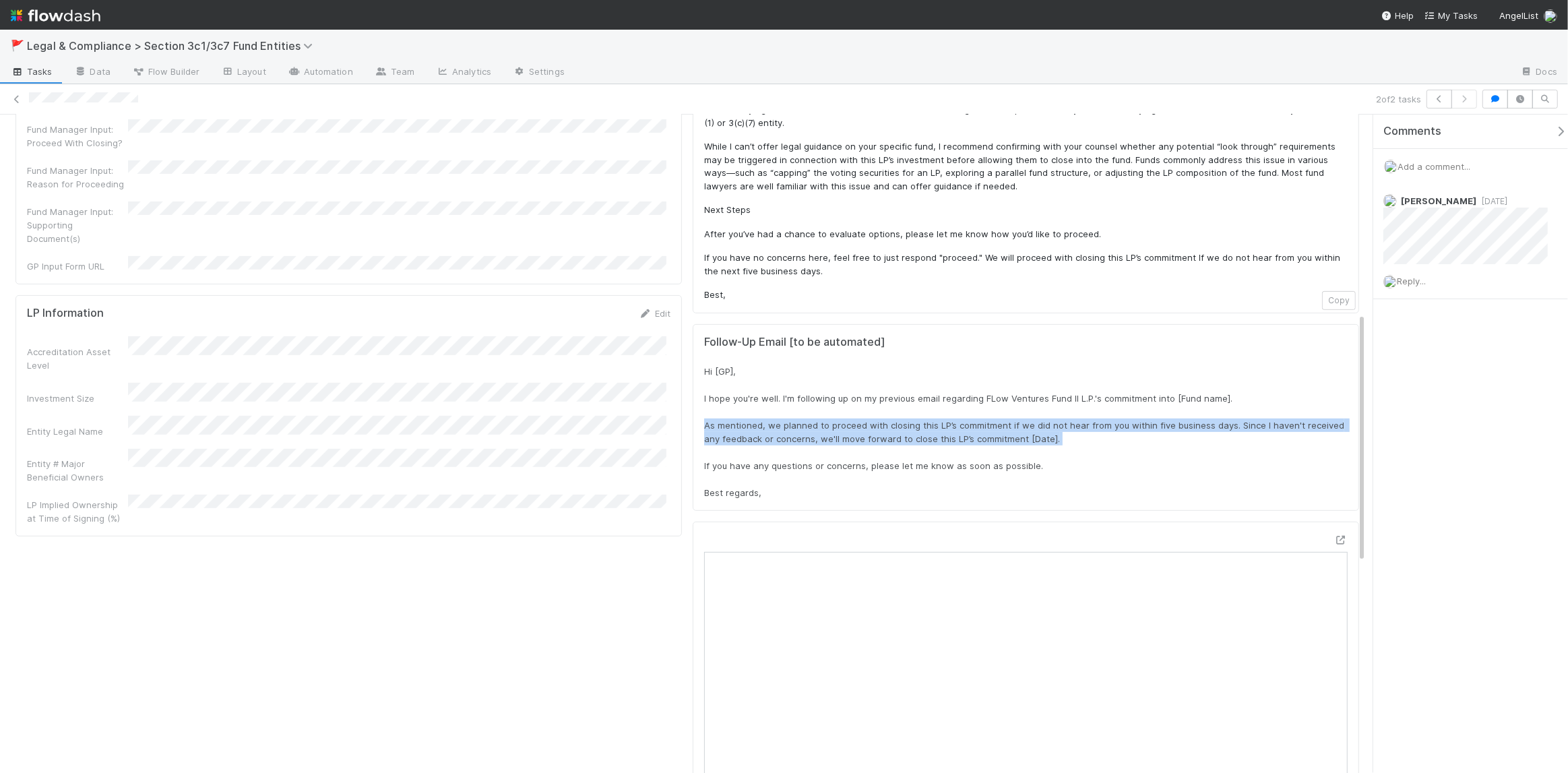
click at [976, 431] on span "Hi [GP], I hope you're well. I'm following up on my previous email regarding FL…" at bounding box center [1025, 431] width 642 height 132
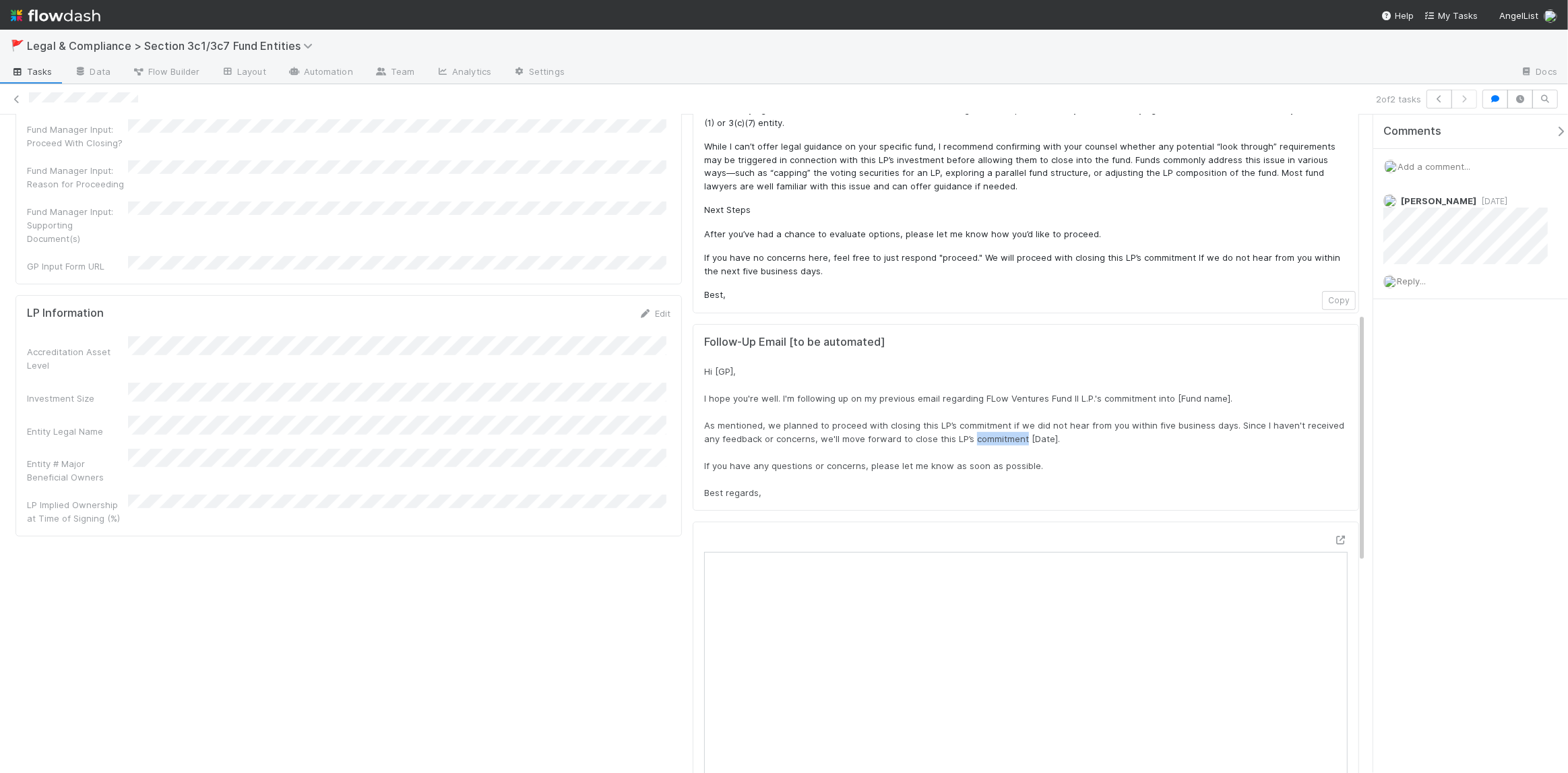
click at [976, 431] on span "Hi [GP], I hope you're well. I'm following up on my previous email regarding FL…" at bounding box center [1025, 431] width 642 height 132
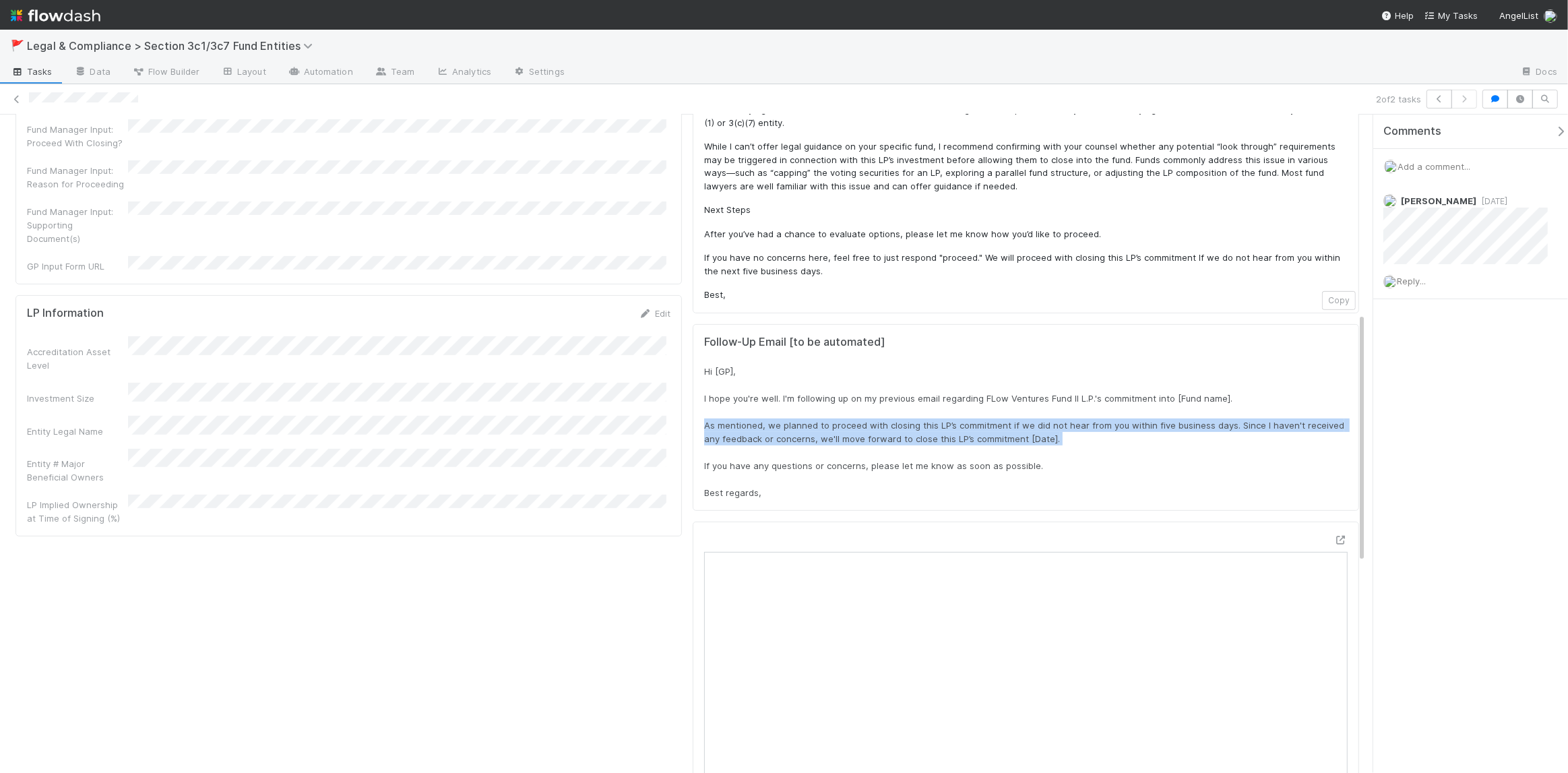
click at [976, 431] on span "Hi [GP], I hope you're well. I'm following up on my previous email regarding FL…" at bounding box center [1025, 431] width 642 height 132
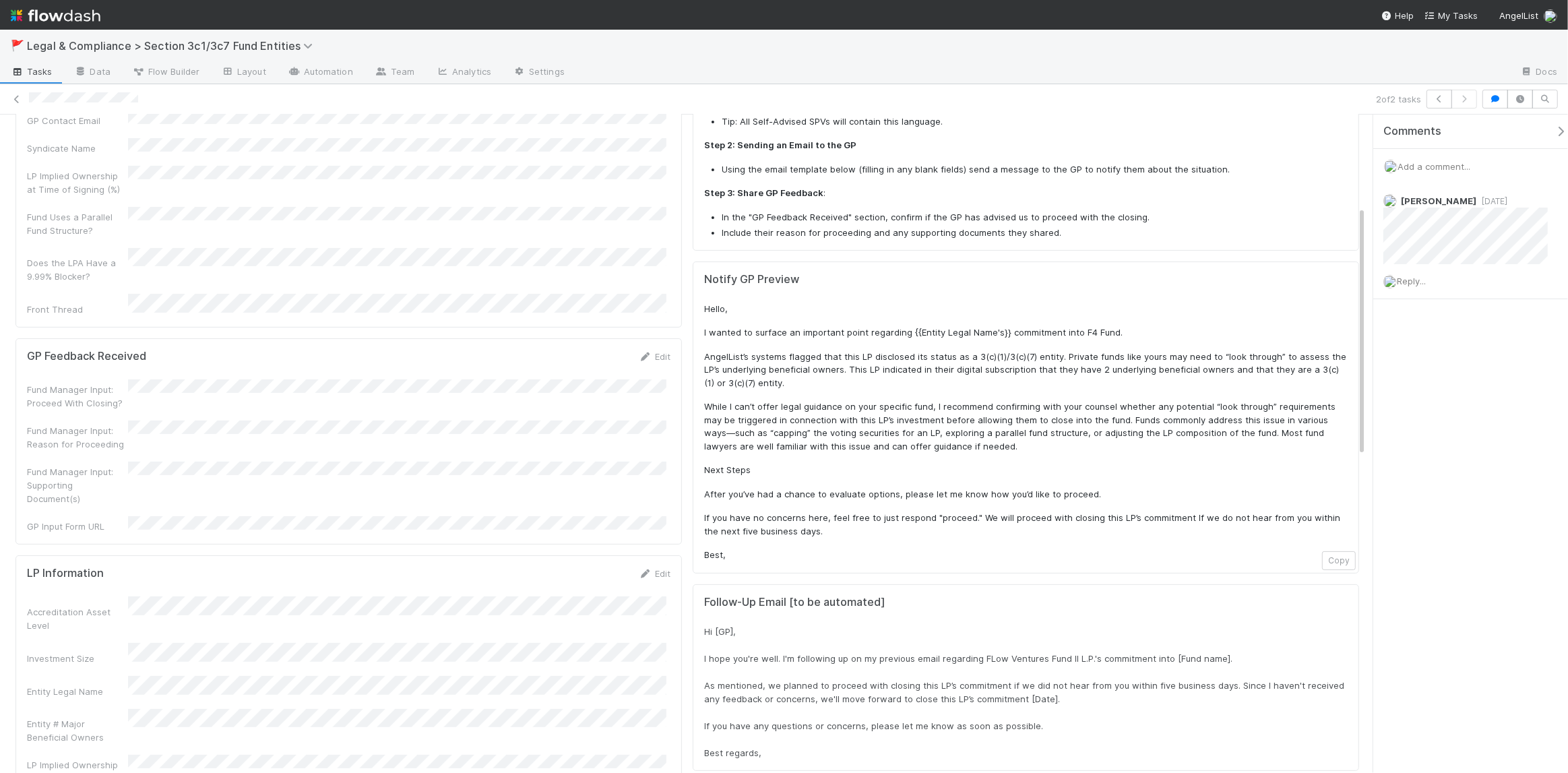
scroll to position [279, 0]
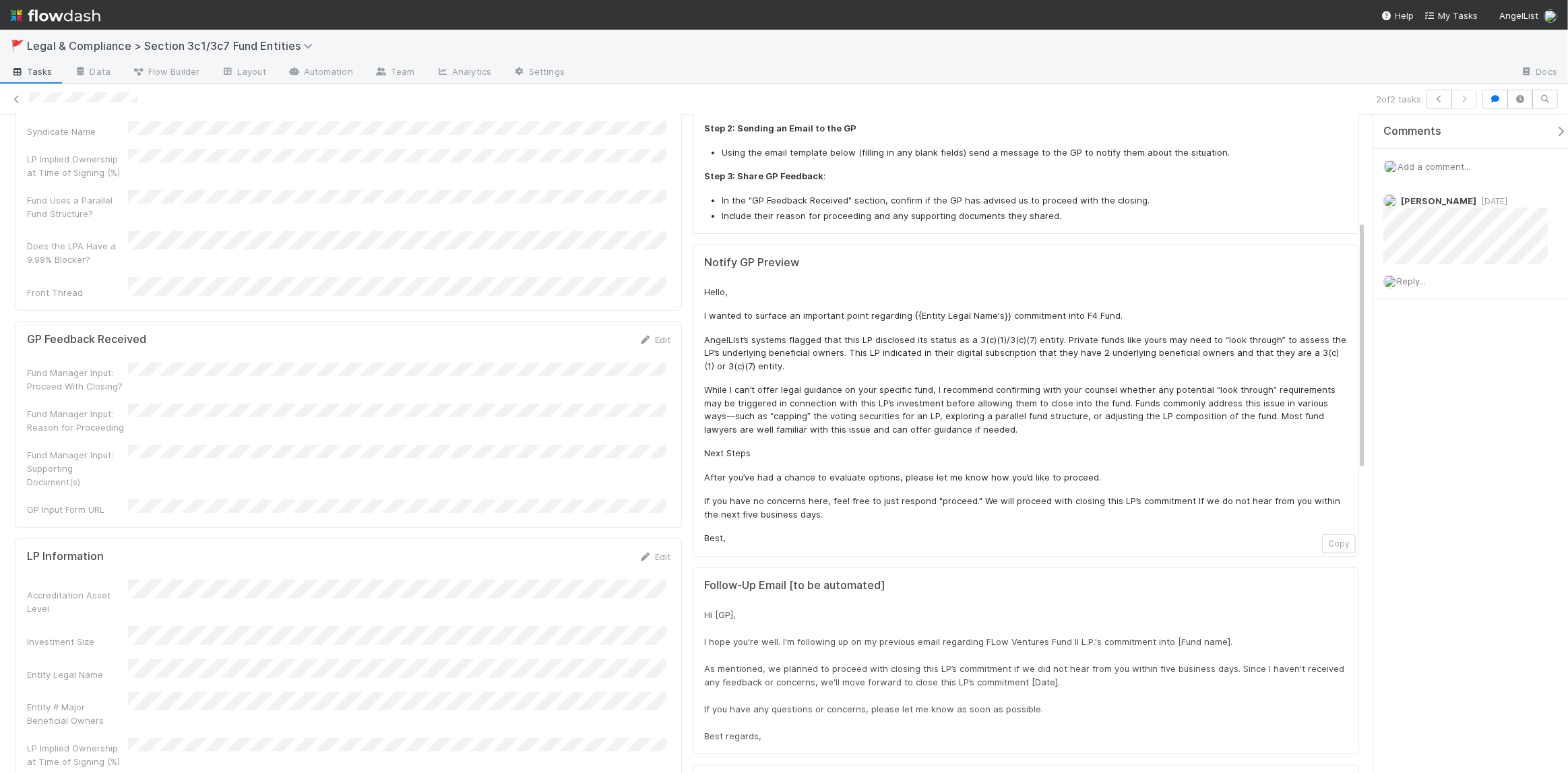
click at [338, 692] on div "Entity # Major Beneficial Owners" at bounding box center [348, 710] width 643 height 36
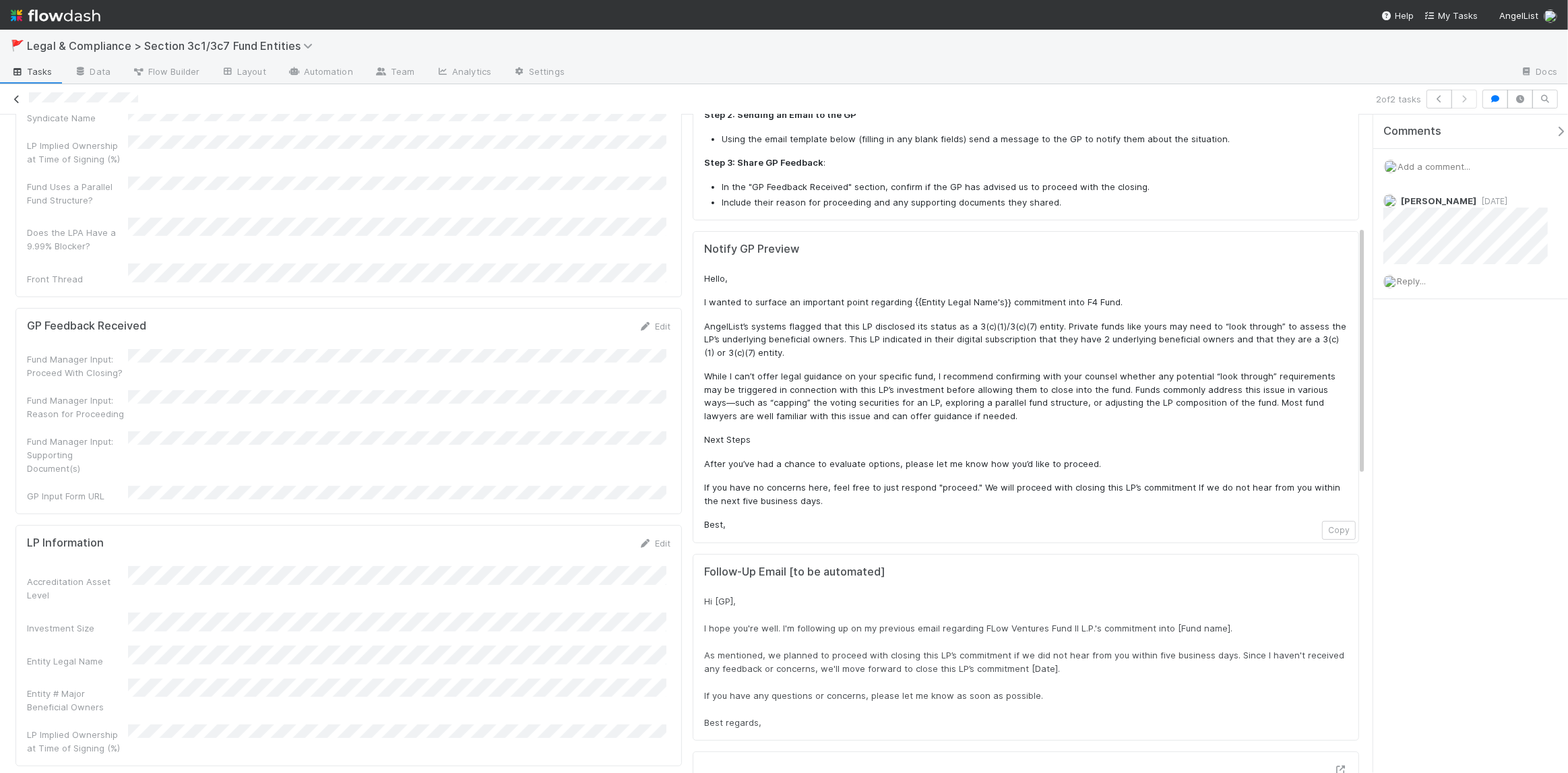
click at [11, 102] on icon at bounding box center [17, 99] width 13 height 9
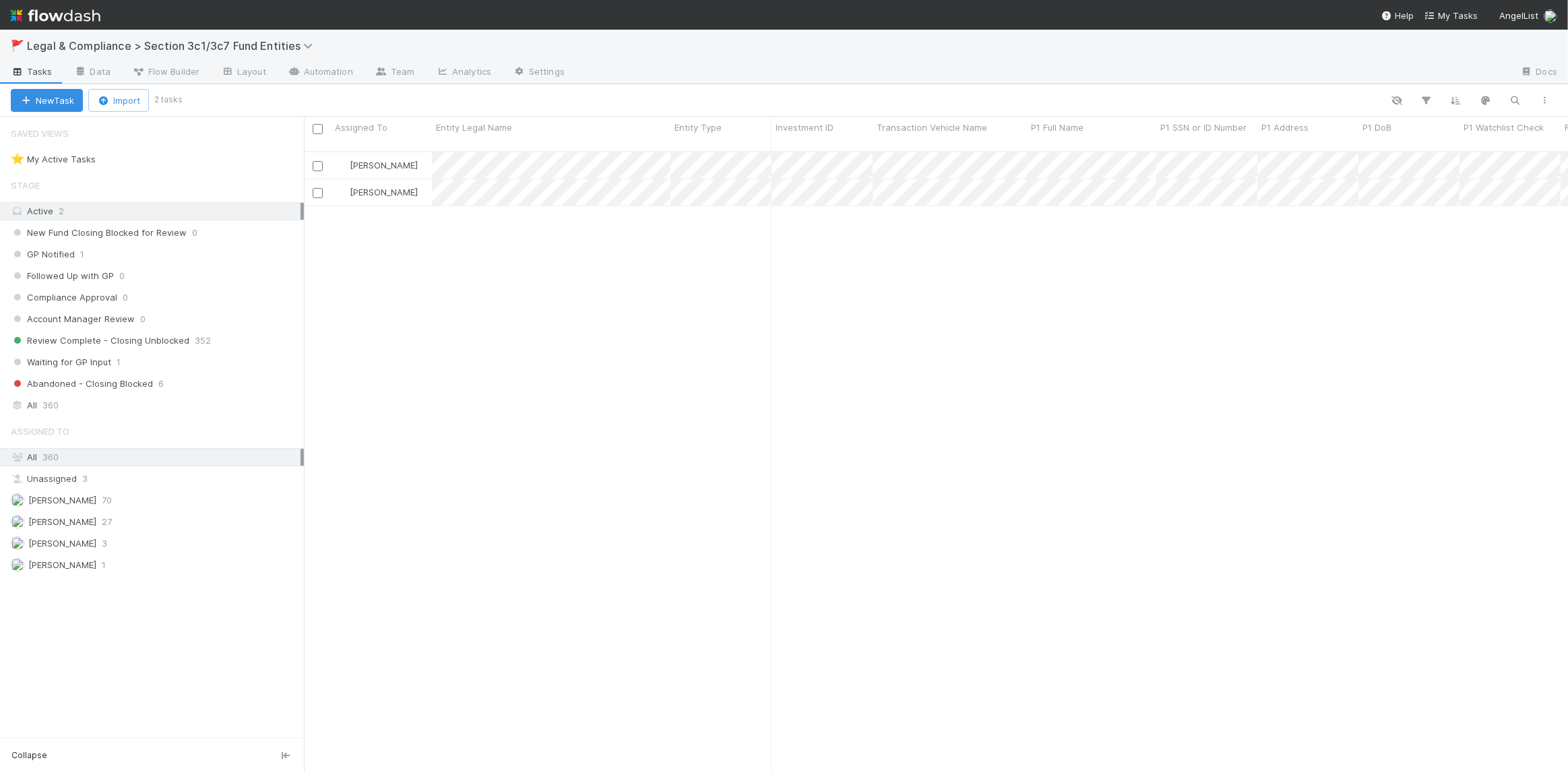
scroll to position [623, 1255]
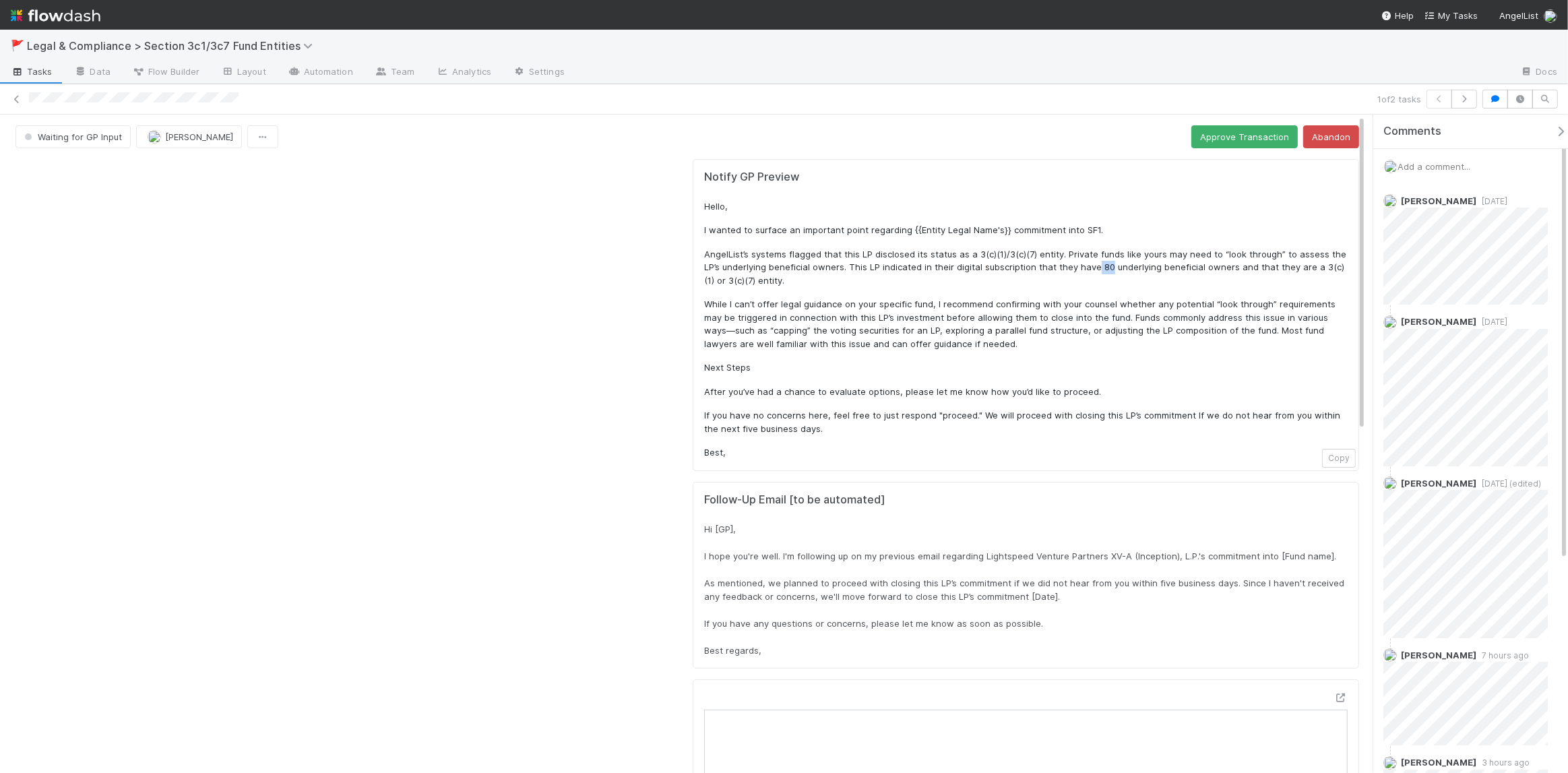
drag, startPoint x: 1087, startPoint y: 270, endPoint x: 1100, endPoint y: 267, distance: 13.3
click at [1100, 267] on p "AngelList’s systems flagged that this LP disclosed its status as a 3(c)(1)/3(c)…" at bounding box center [1025, 267] width 643 height 39
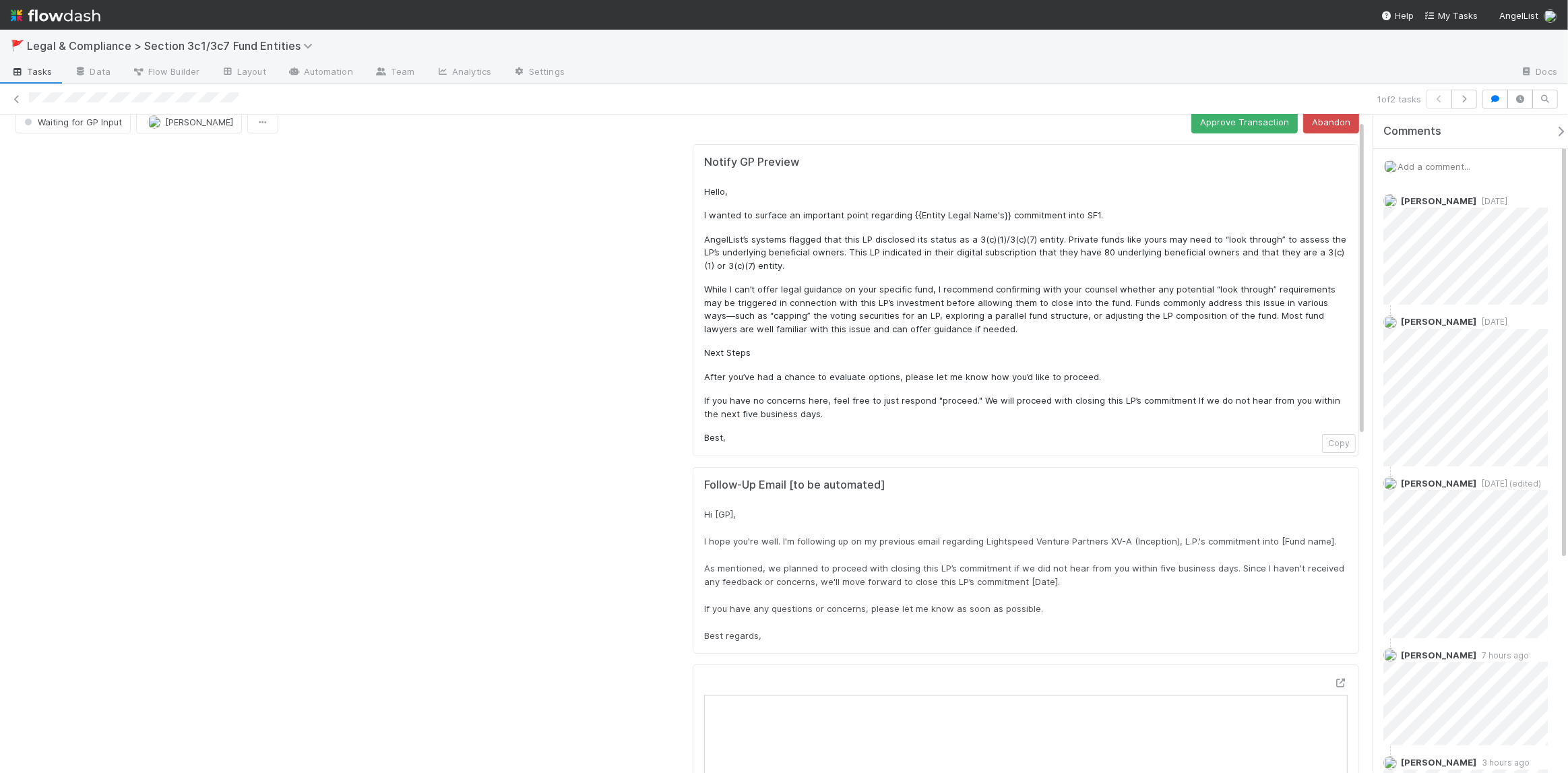
scroll to position [23, 0]
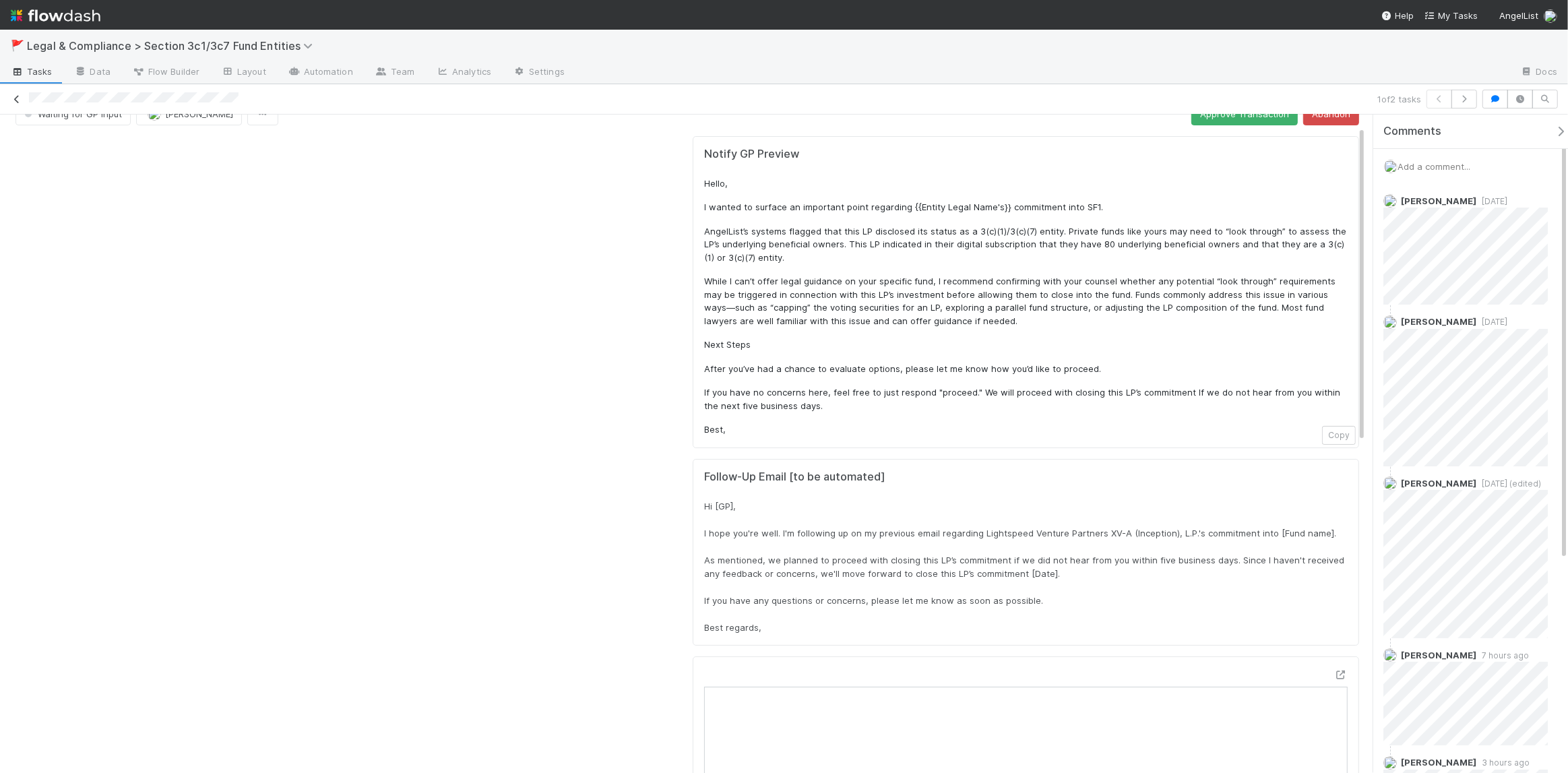
click at [17, 98] on icon at bounding box center [17, 99] width 13 height 9
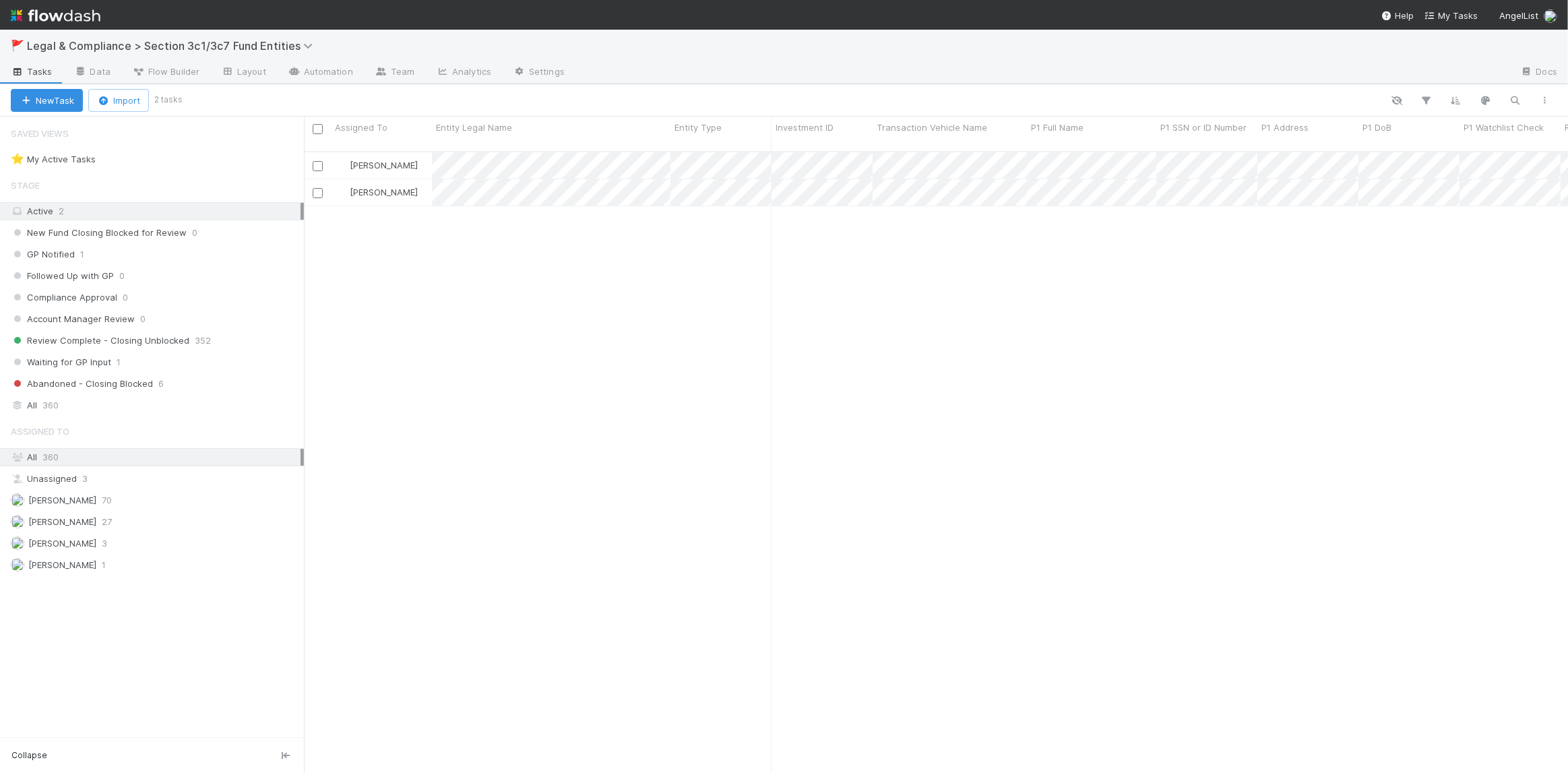
scroll to position [623, 1255]
click at [204, 339] on span "352" at bounding box center [203, 340] width 16 height 17
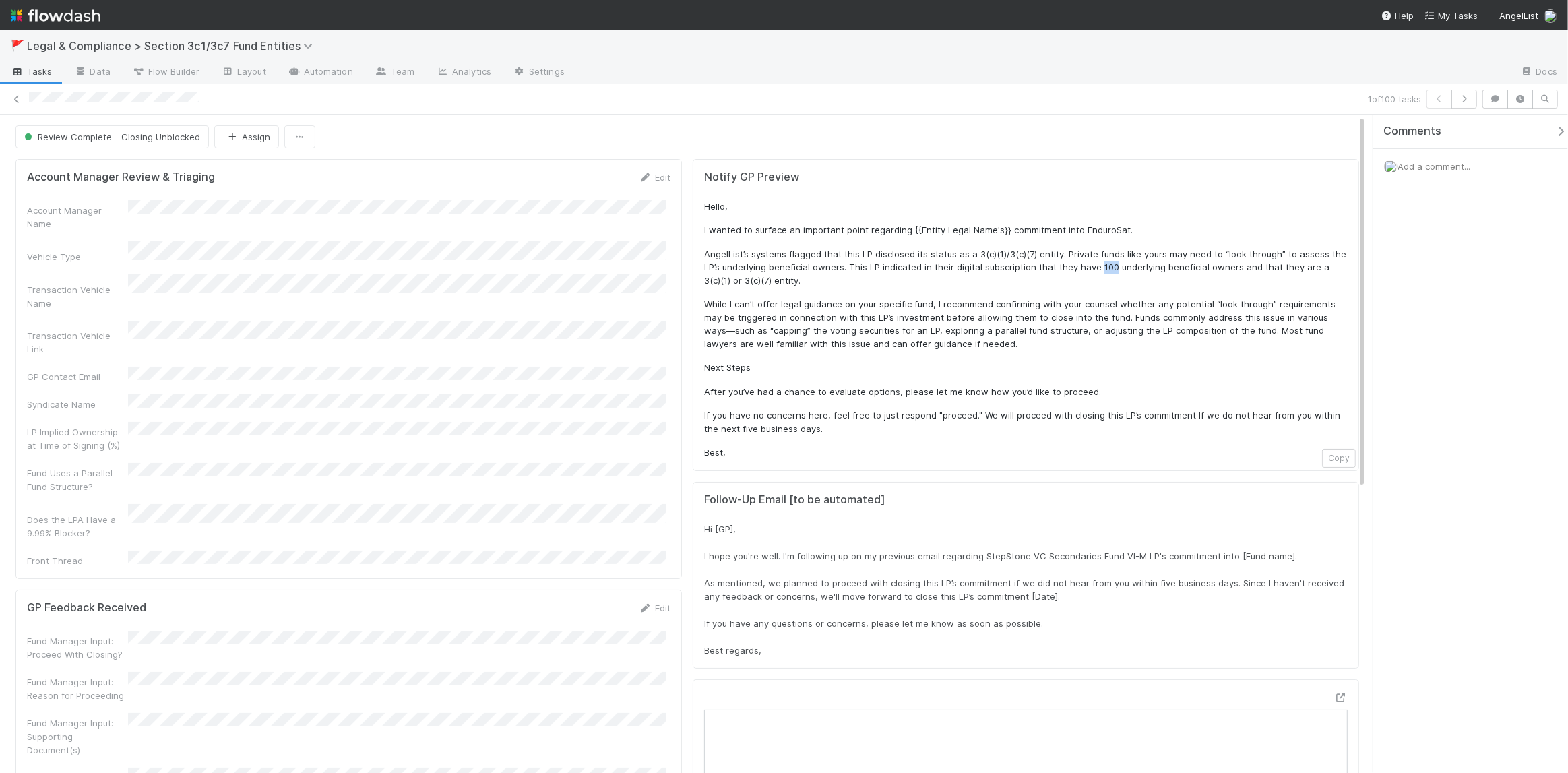
drag, startPoint x: 1088, startPoint y: 266, endPoint x: 1103, endPoint y: 269, distance: 15.3
click at [1103, 269] on p "AngelList’s systems flagged that this LP disclosed its status as a 3(c)(1)/3(c)…" at bounding box center [1025, 267] width 643 height 39
click at [1028, 262] on p "AngelList’s systems flagged that this LP disclosed its status as a 3(c)(1)/3(c)…" at bounding box center [1025, 267] width 643 height 39
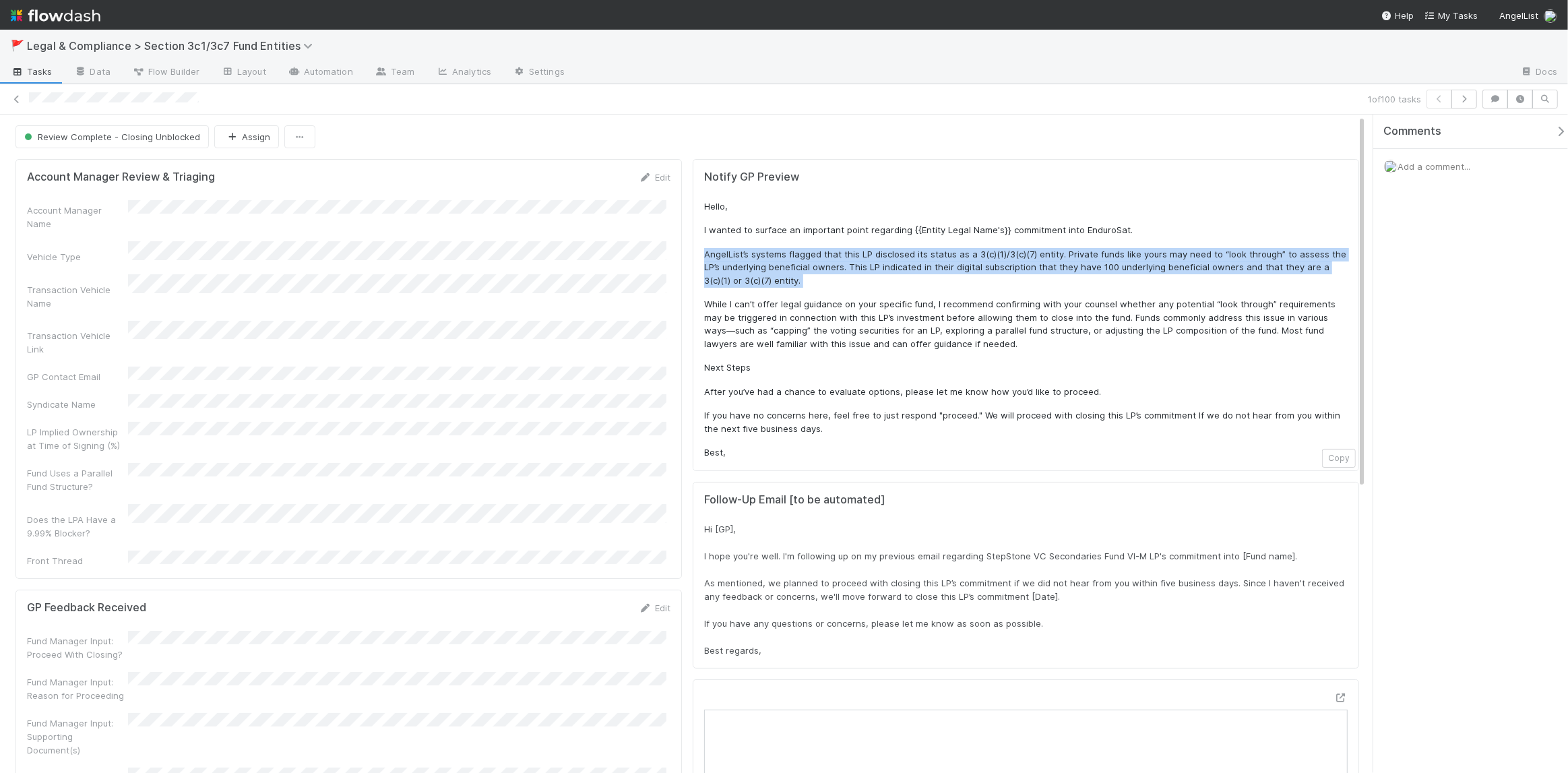
click at [1028, 262] on p "AngelList’s systems flagged that this LP disclosed its status as a 3(c)(1)/3(c)…" at bounding box center [1025, 267] width 643 height 39
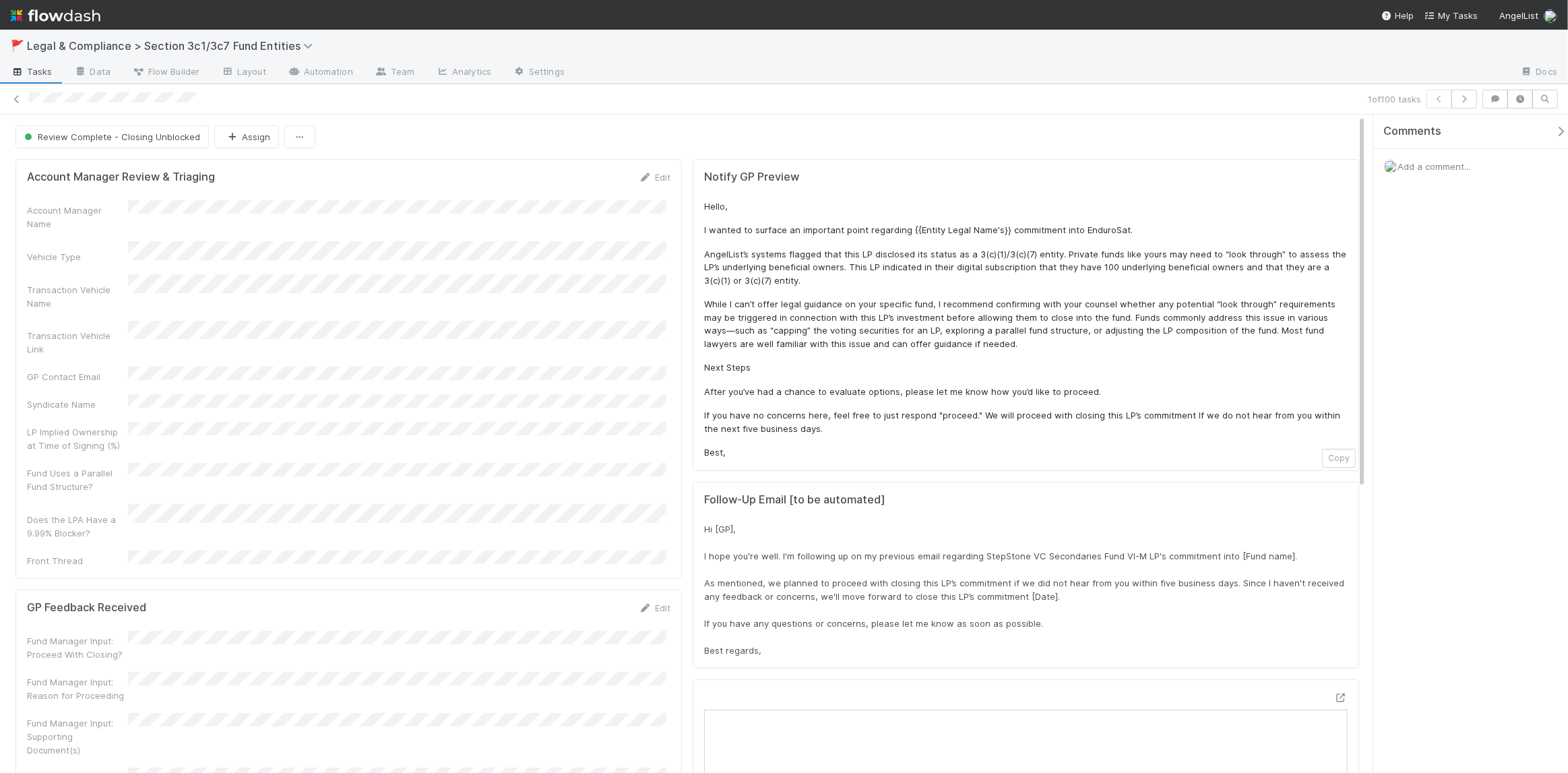
click at [854, 366] on p "Next Steps" at bounding box center [1025, 368] width 643 height 13
